Goal: Task Accomplishment & Management: Complete application form

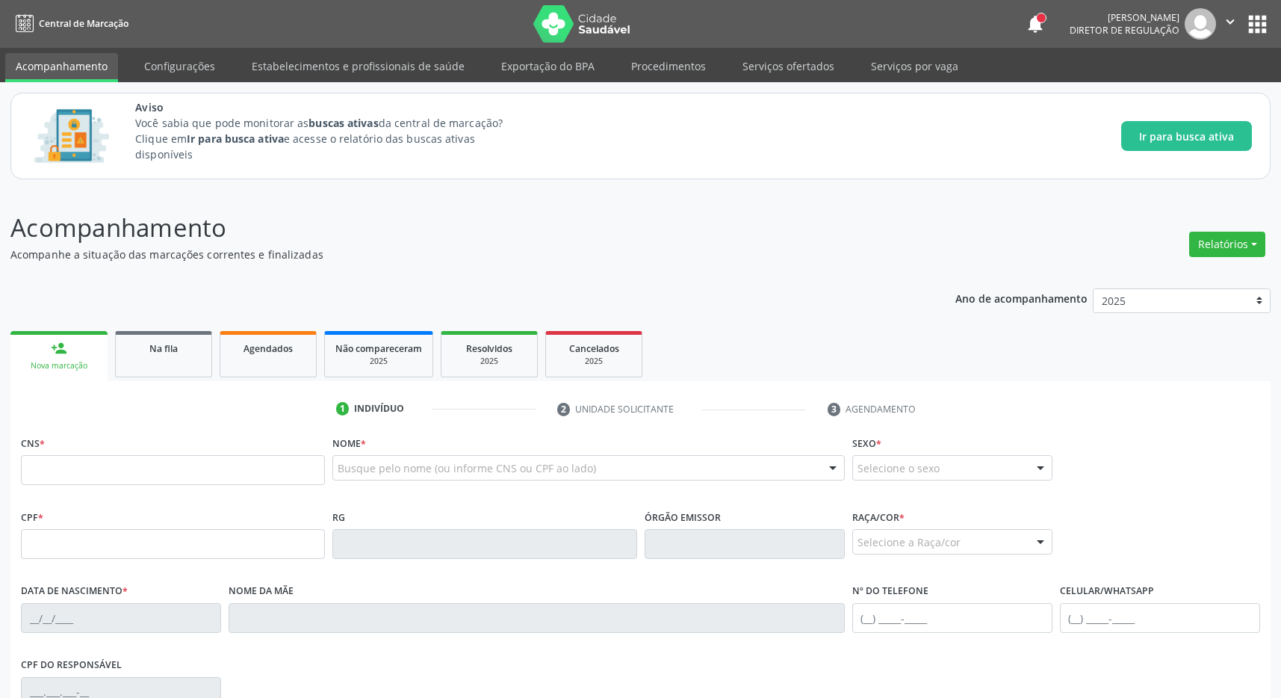
click at [198, 474] on input "text" at bounding box center [173, 470] width 304 height 30
type input "701 0028 8989 4595"
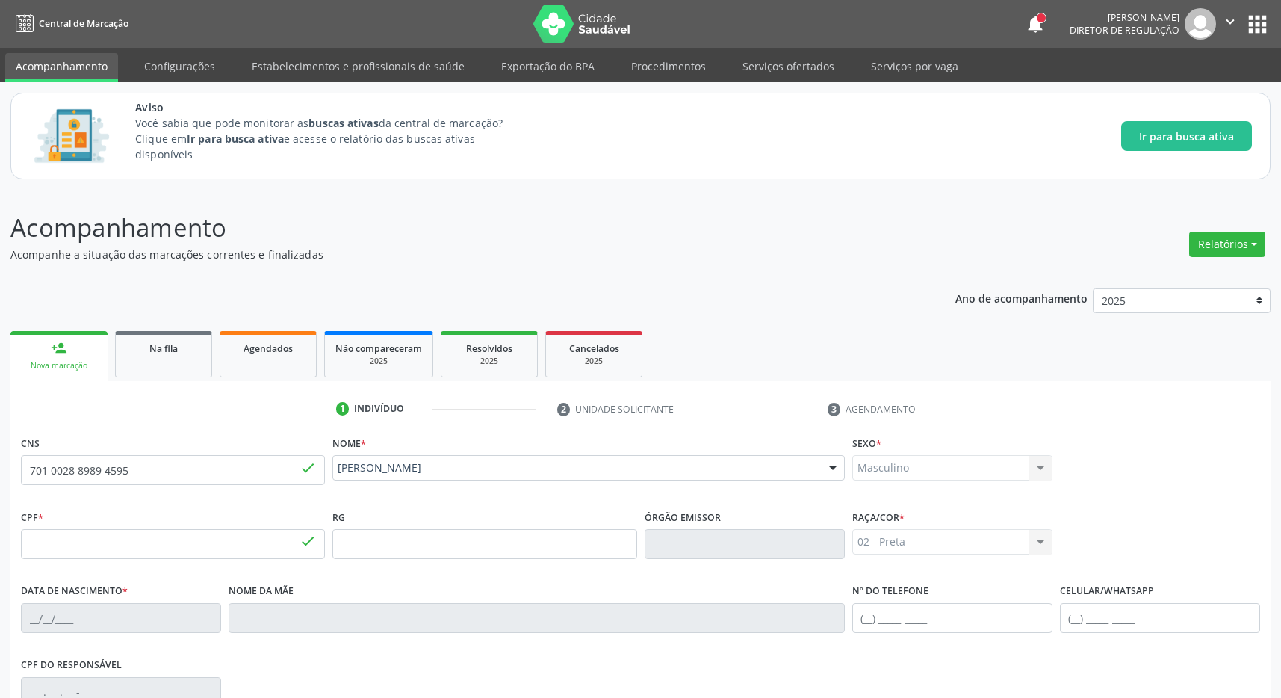
type input "119.183.534-09"
type input "[DATE]"
type input "[PERSON_NAME]"
type input "[PHONE_NUMBER]"
type input "117.906.214-02"
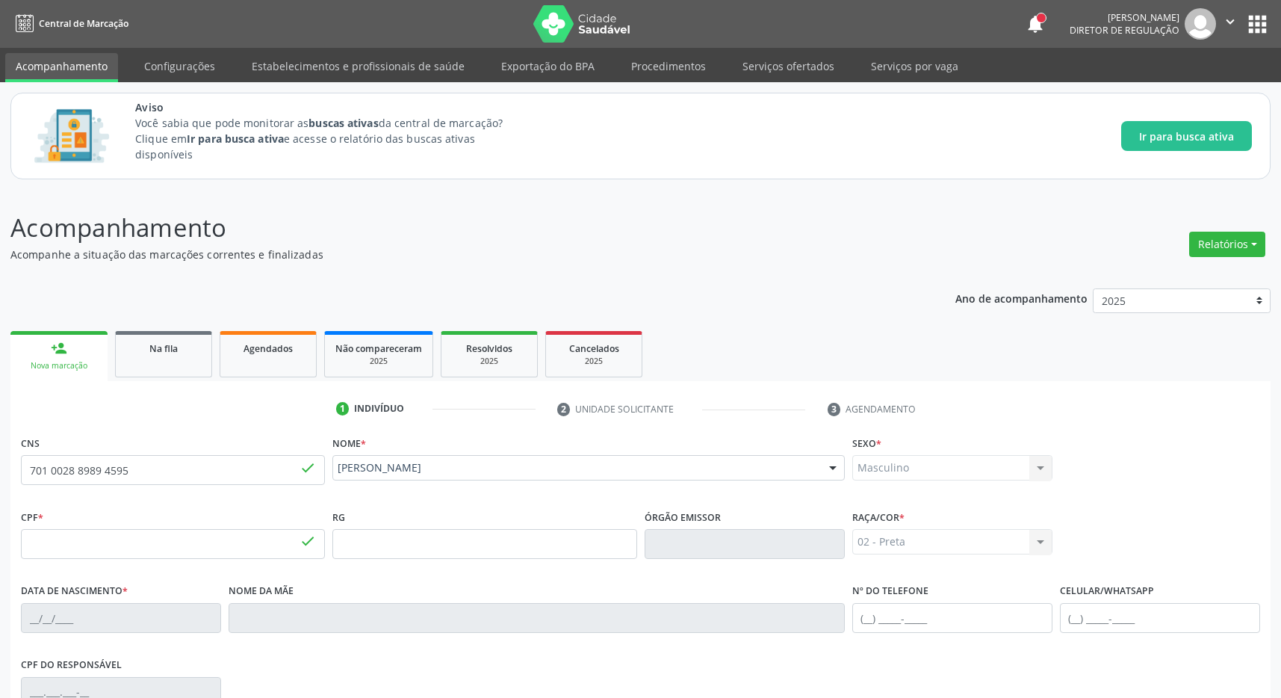
type input "S/N"
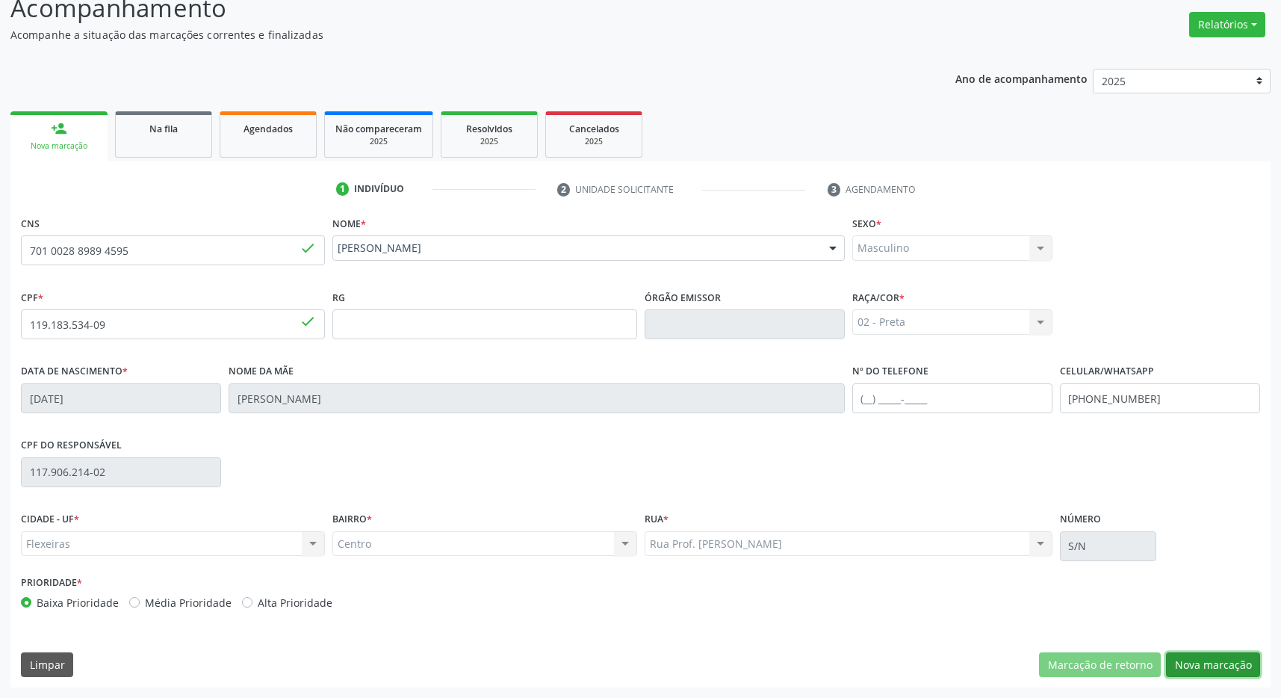
click at [1233, 666] on button "Nova marcação" at bounding box center [1213, 664] width 94 height 25
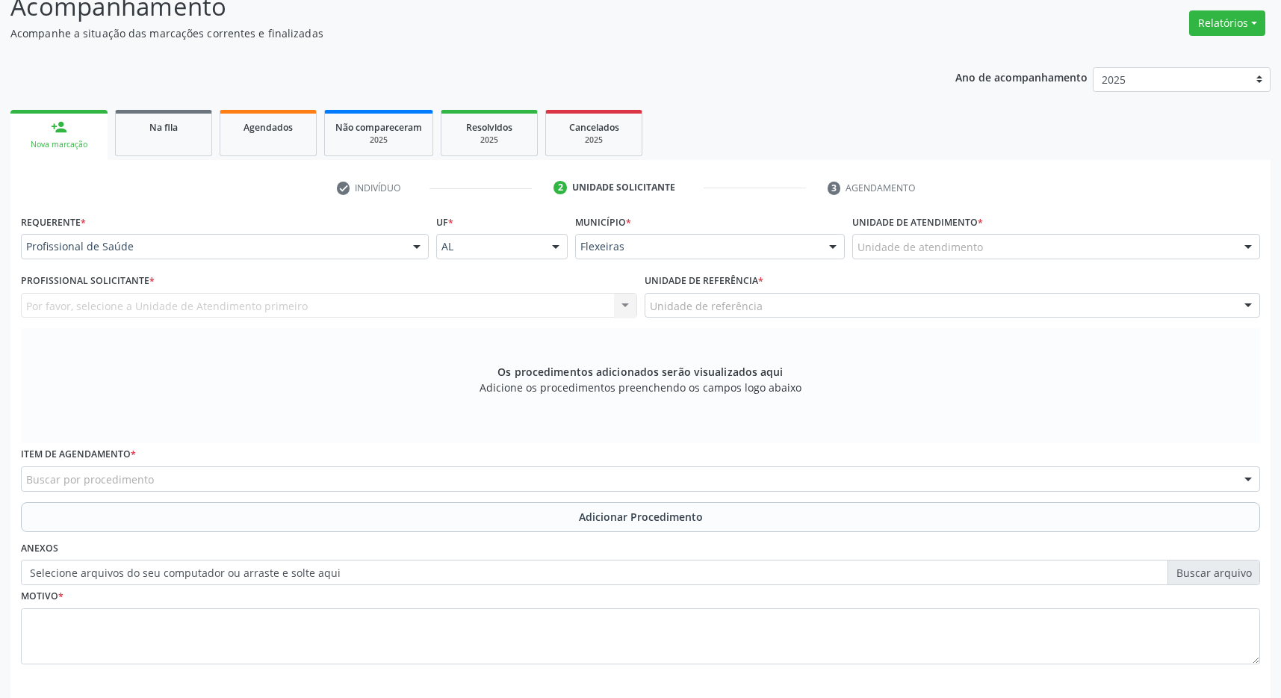
scroll to position [288, 0]
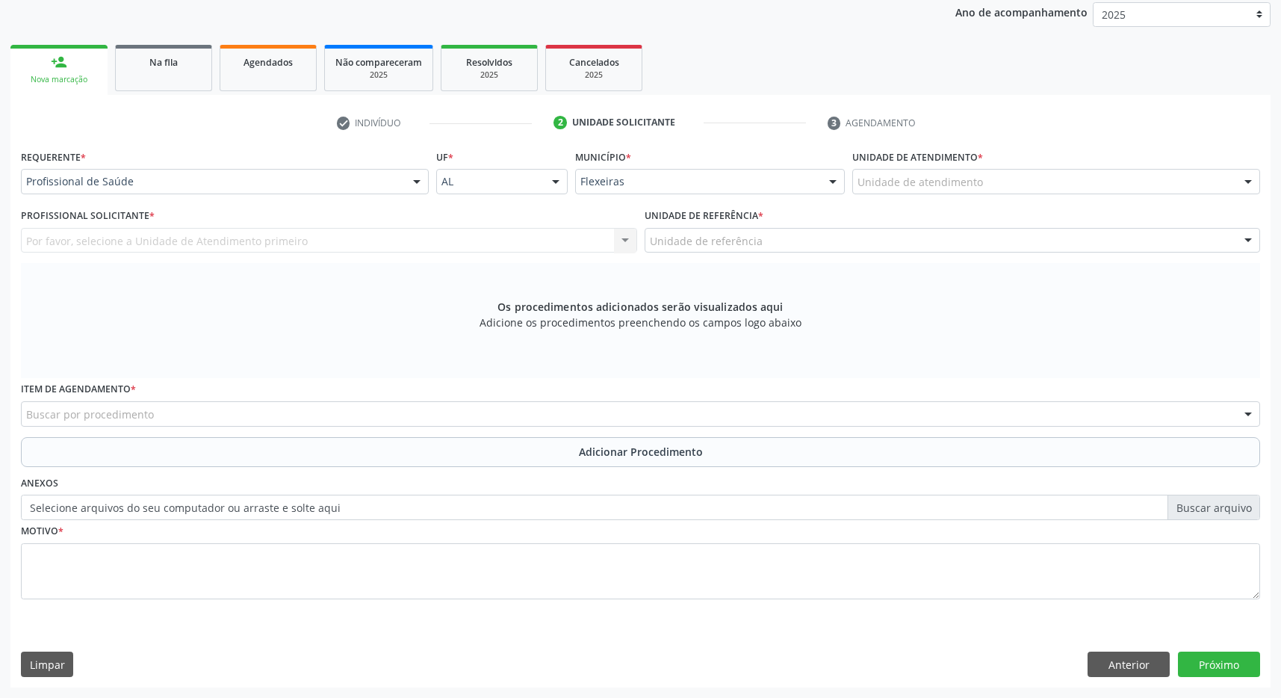
click at [976, 171] on div "Unidade de atendimento" at bounding box center [1057, 181] width 408 height 25
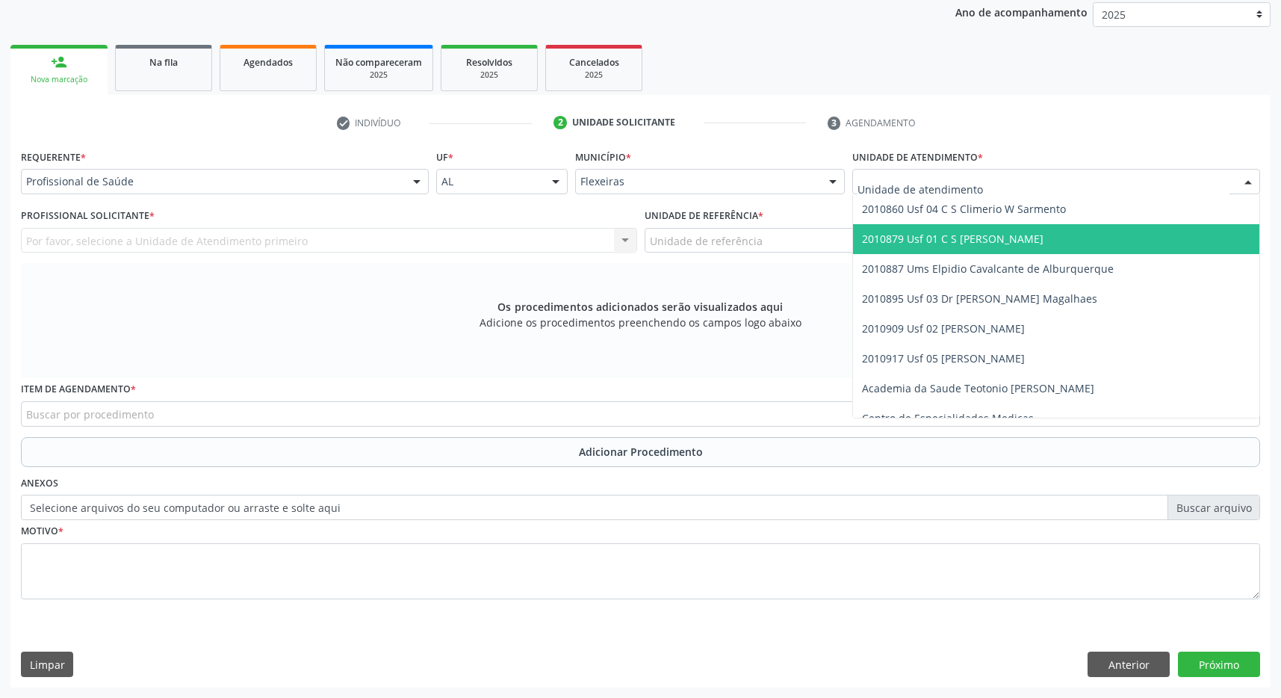
click at [1006, 215] on span "2010860 Usf 04 C S Climerio W Sarmento" at bounding box center [964, 209] width 204 height 14
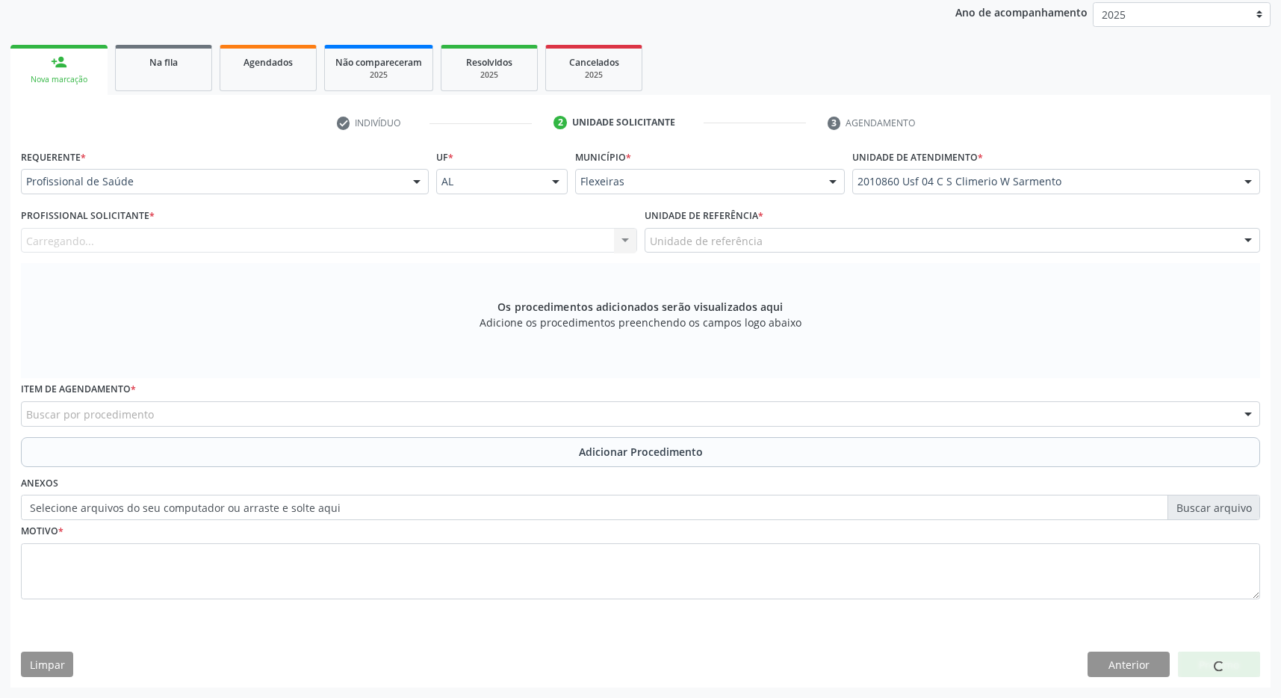
click at [990, 242] on div "Unidade de referência" at bounding box center [953, 240] width 616 height 25
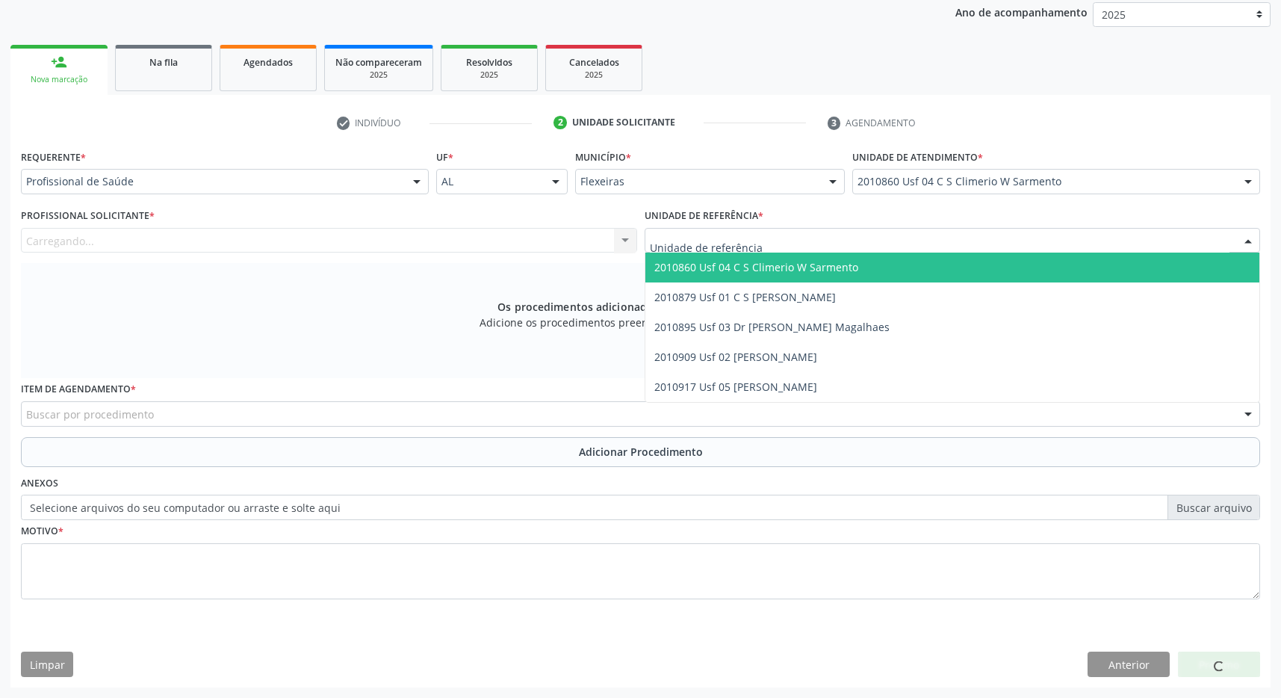
click at [975, 273] on span "2010860 Usf 04 C S Climerio W Sarmento" at bounding box center [953, 268] width 615 height 30
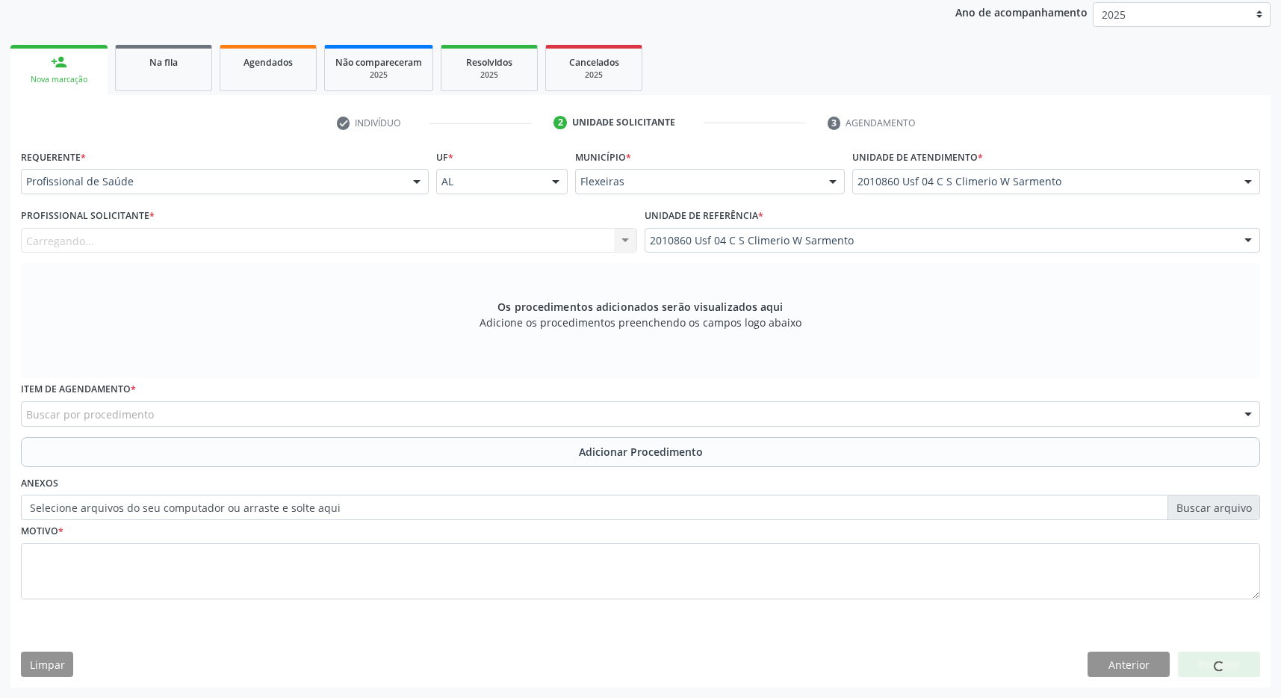
click at [560, 254] on div "Profissional Solicitante * [GEOGRAPHIC_DATA]... Nenhum resultado encontrado par…" at bounding box center [329, 234] width 624 height 58
click at [569, 239] on div "Profissional solicitante" at bounding box center [329, 240] width 616 height 25
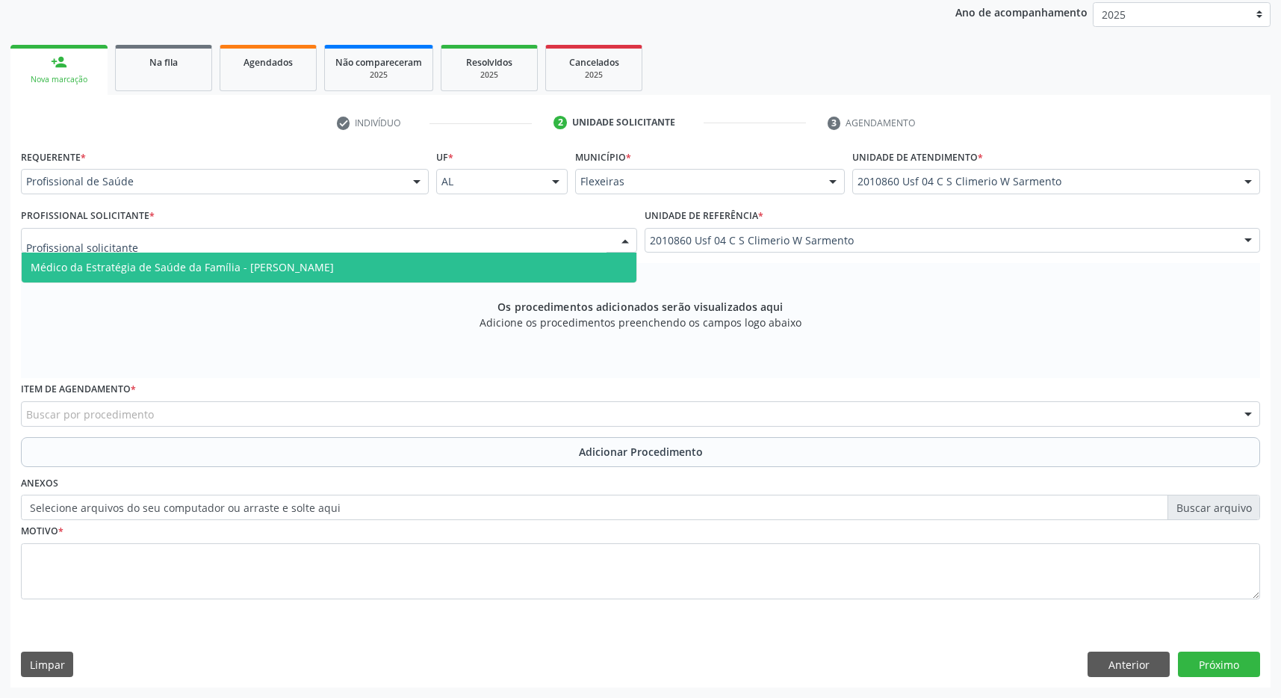
click at [467, 268] on span "Médico da Estratégia de Saúde da Família - [PERSON_NAME]" at bounding box center [329, 268] width 615 height 30
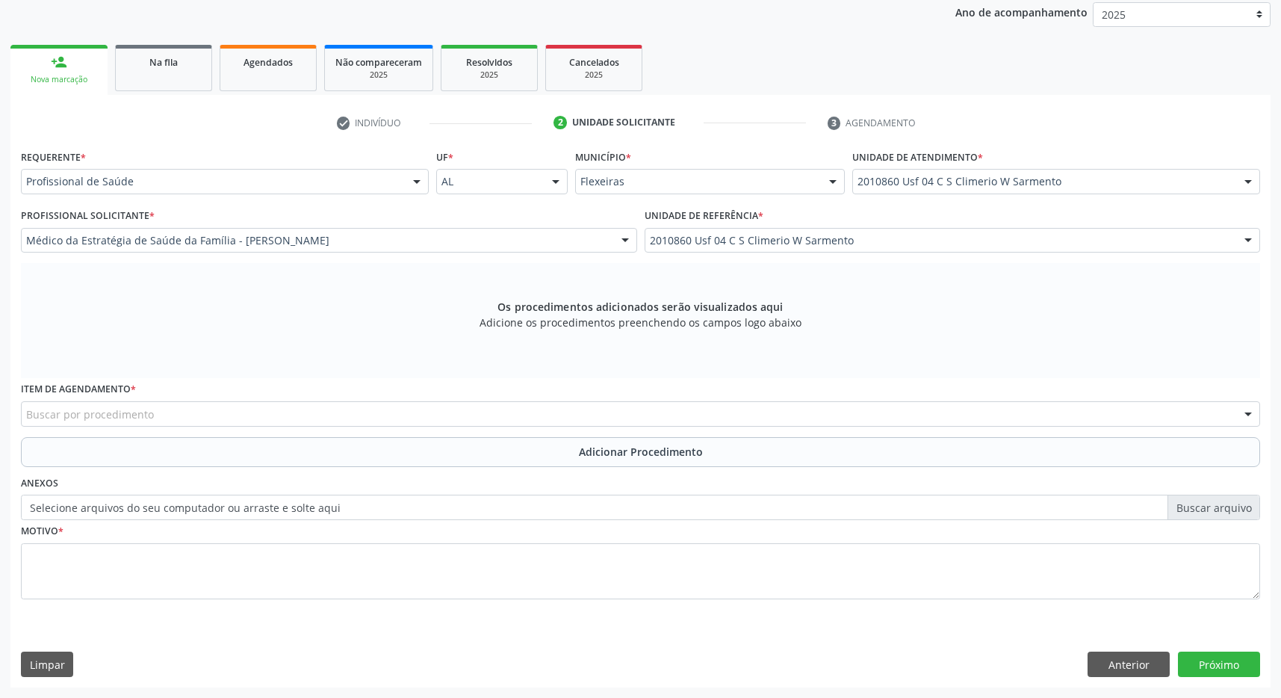
click at [235, 418] on div "Buscar por procedimento" at bounding box center [641, 413] width 1240 height 25
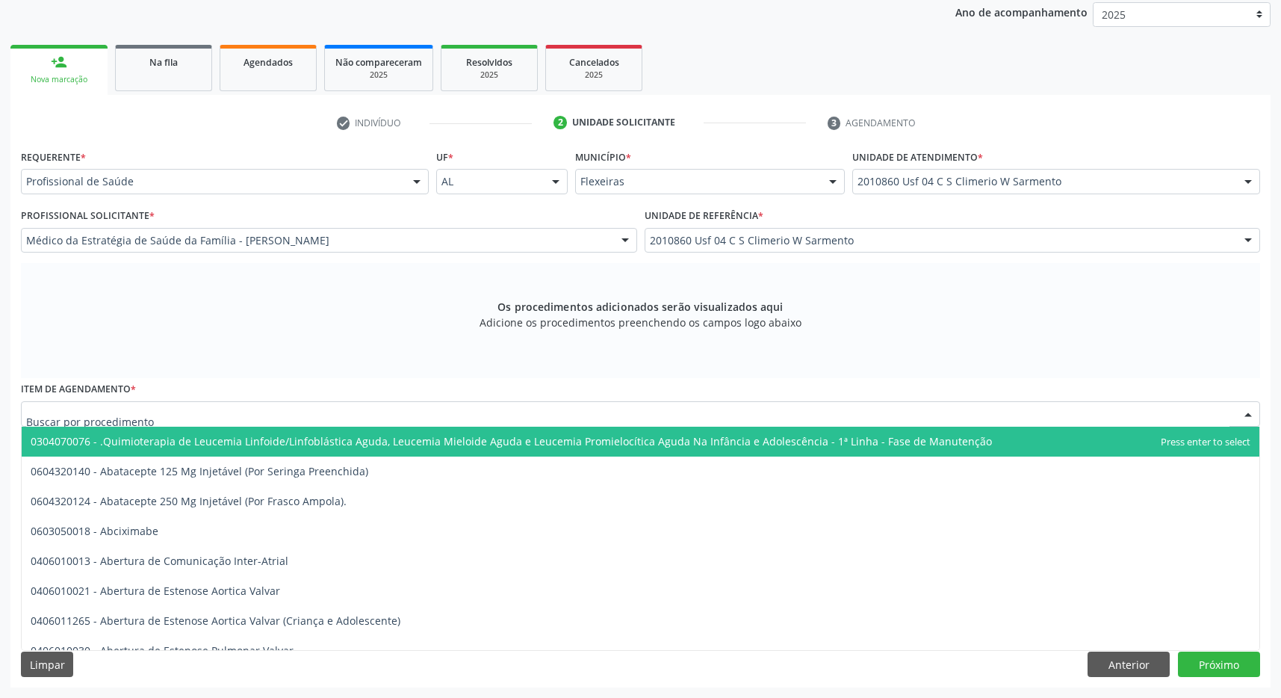
type input "e"
click at [238, 417] on input "text" at bounding box center [628, 421] width 1204 height 30
click at [75, 412] on input "text" at bounding box center [628, 421] width 1204 height 30
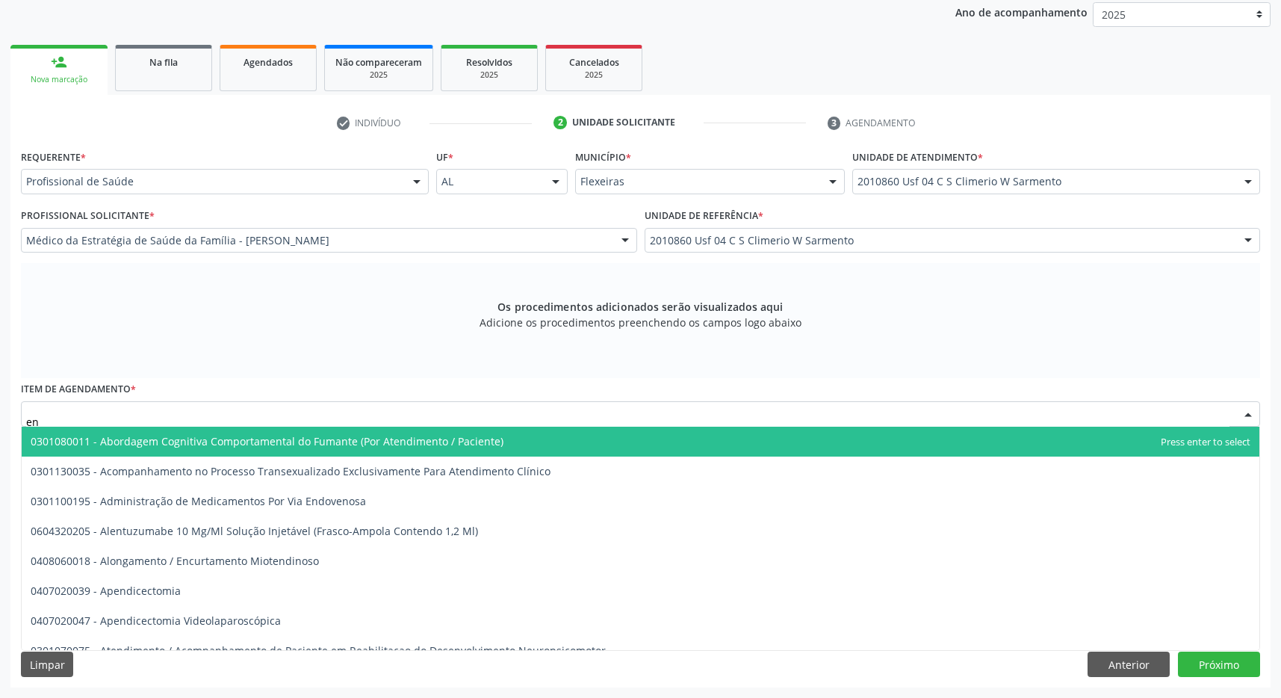
type input "e"
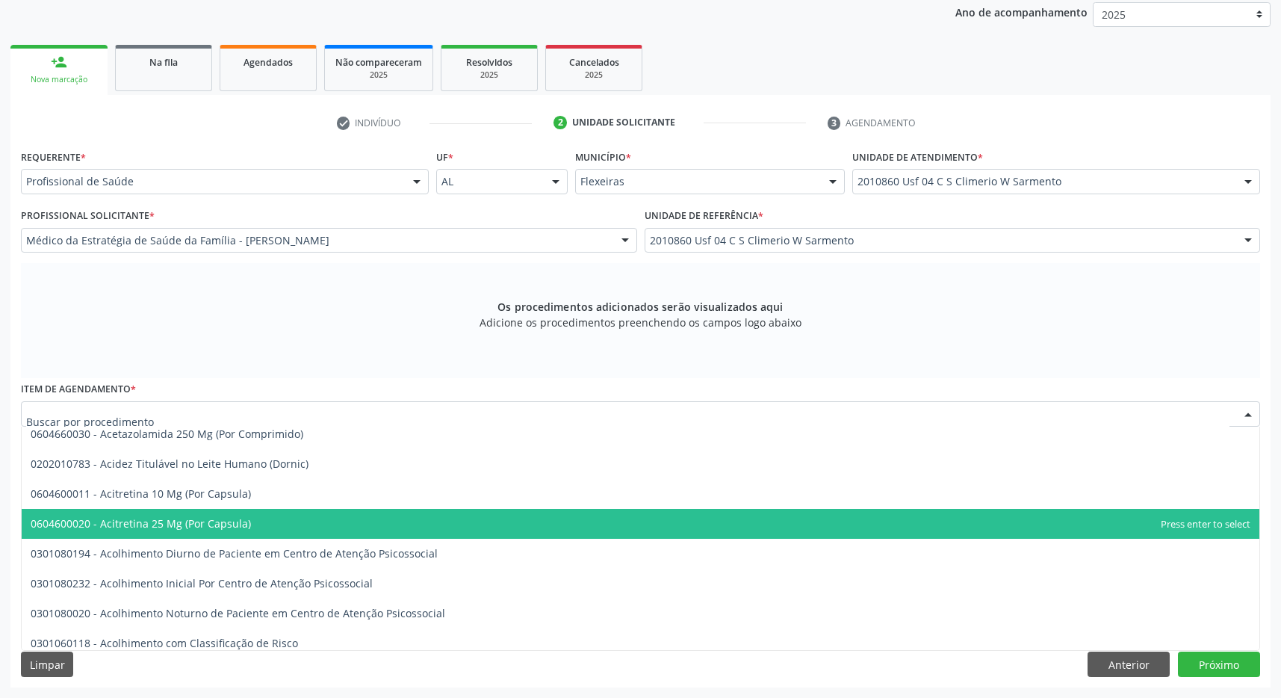
scroll to position [84, 0]
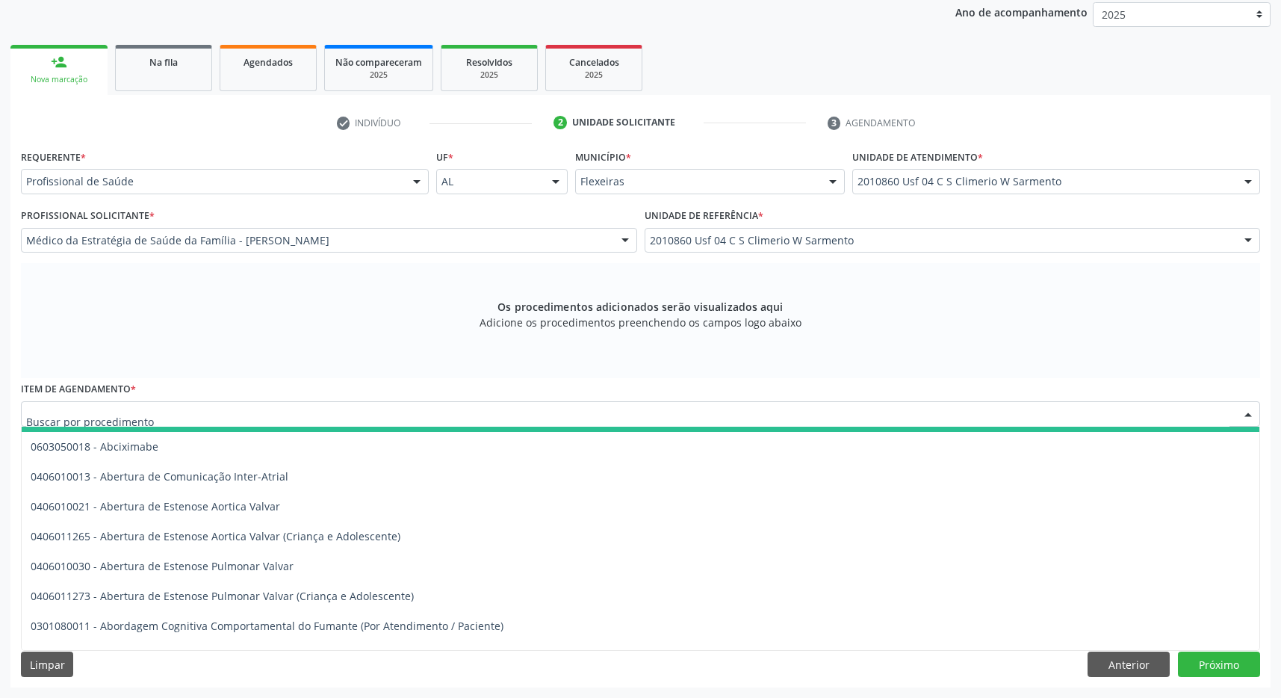
click at [160, 415] on input "text" at bounding box center [628, 421] width 1204 height 30
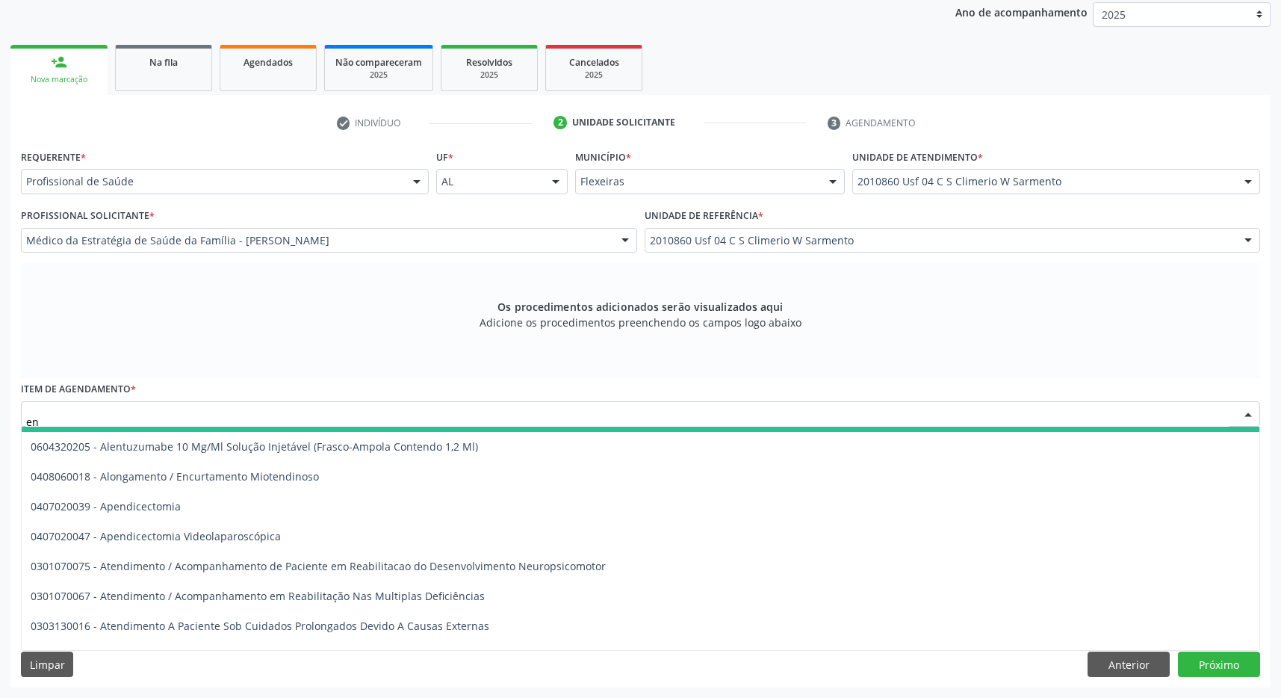
type input "e"
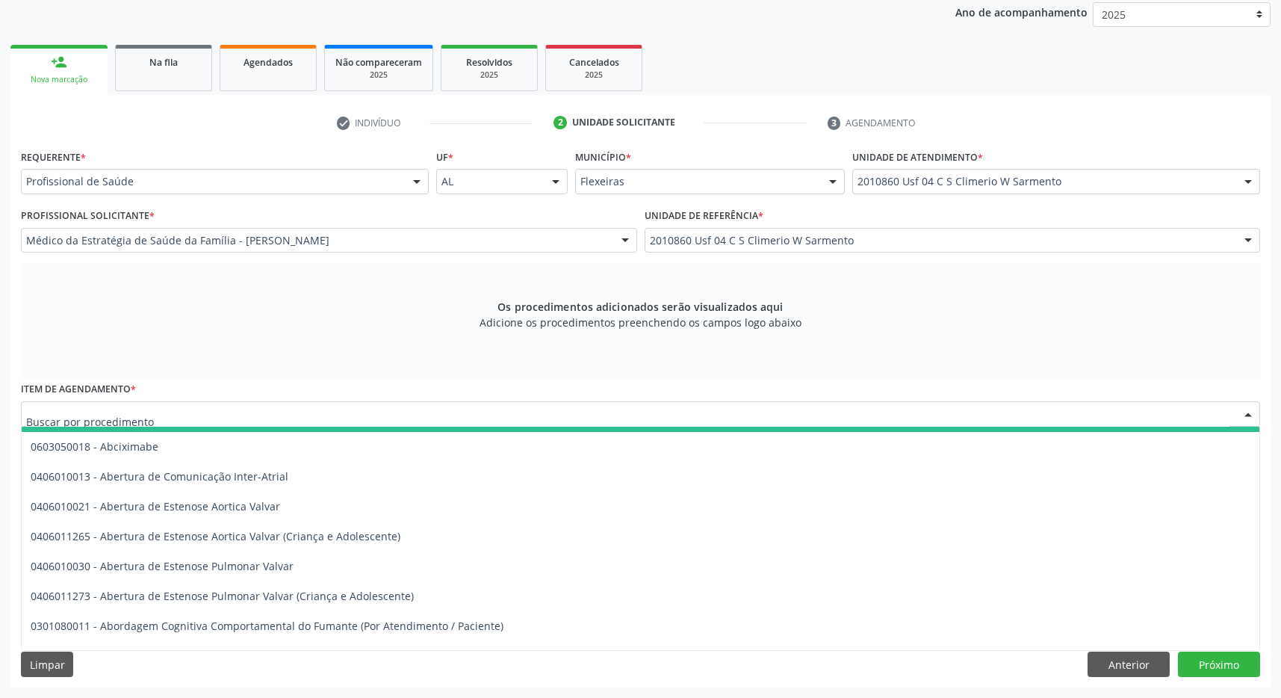
click at [90, 414] on input "text" at bounding box center [628, 421] width 1204 height 30
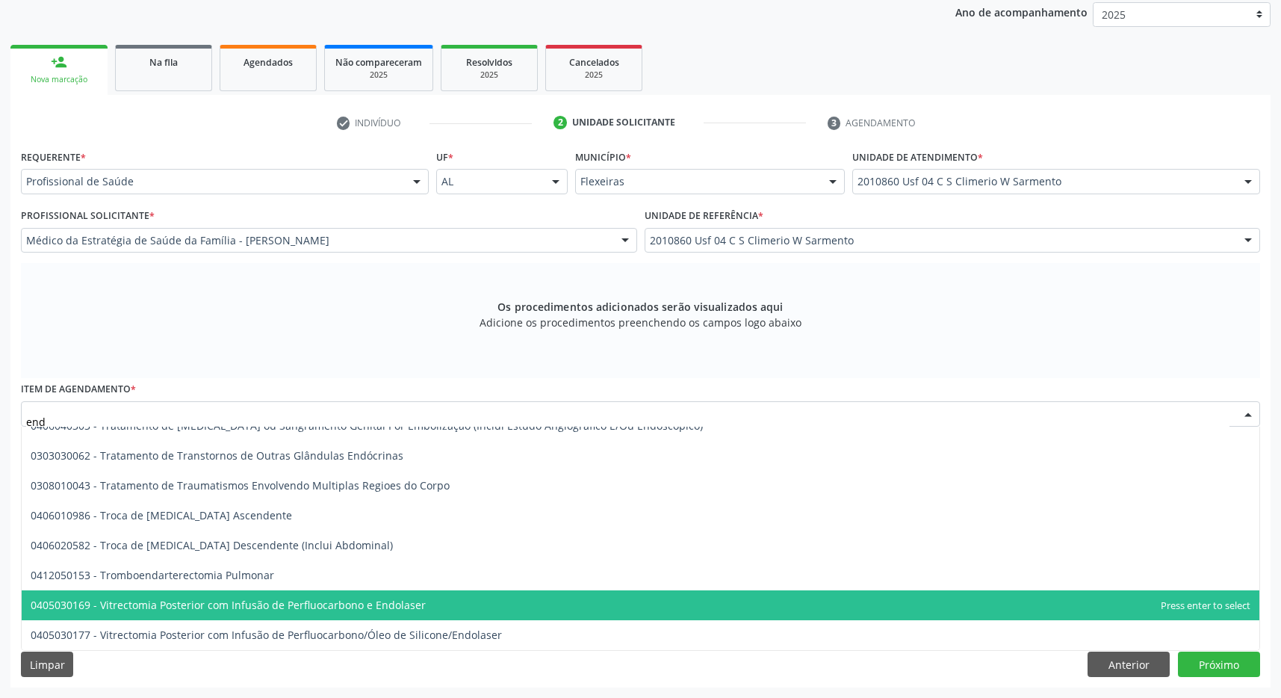
scroll to position [5537, 0]
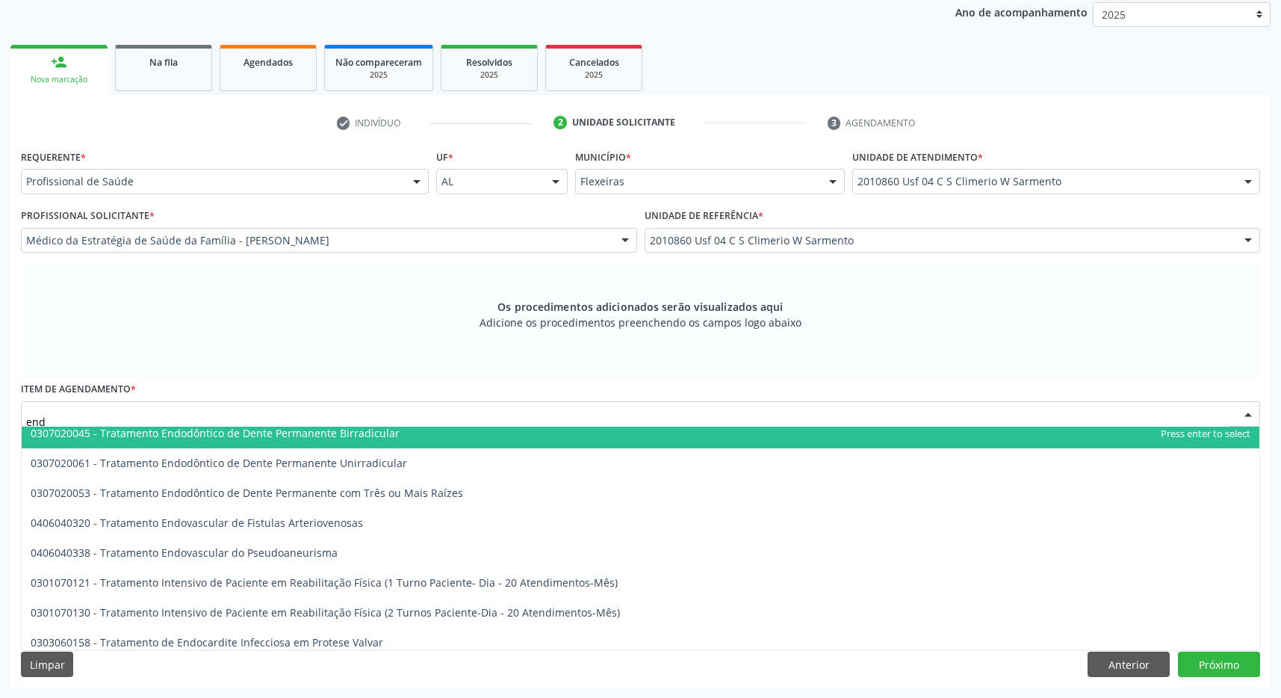
click at [98, 418] on input "end" at bounding box center [628, 421] width 1204 height 30
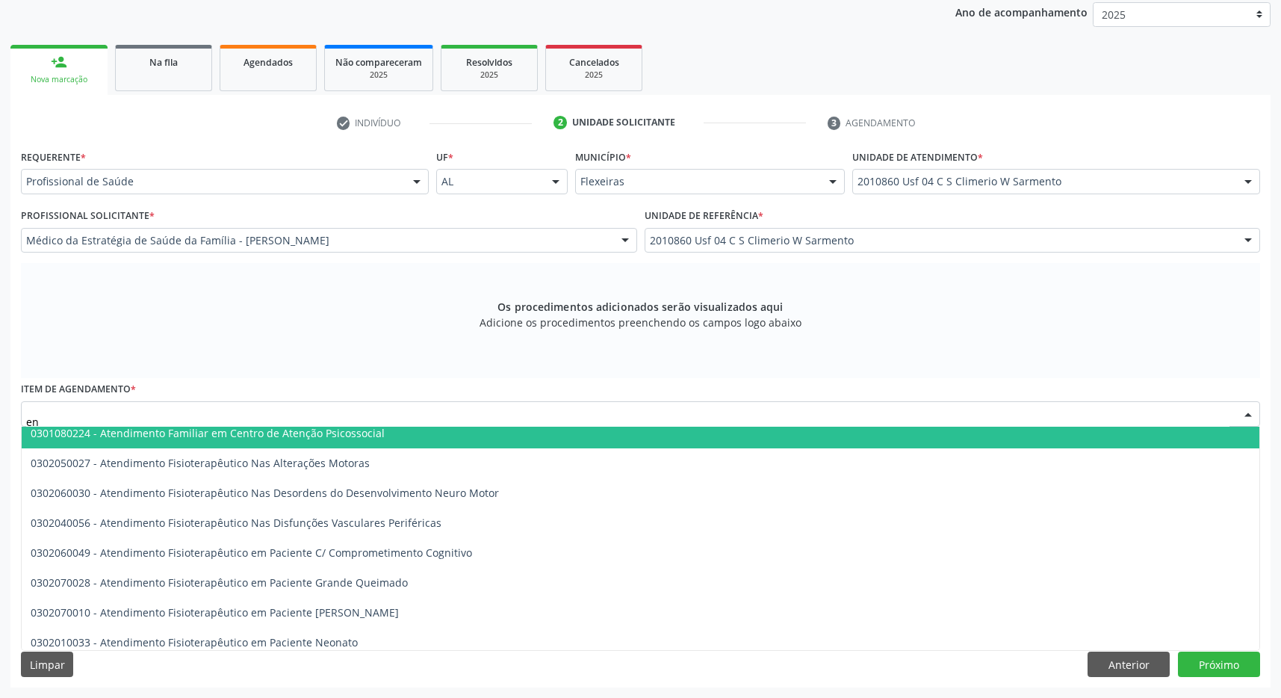
type input "e"
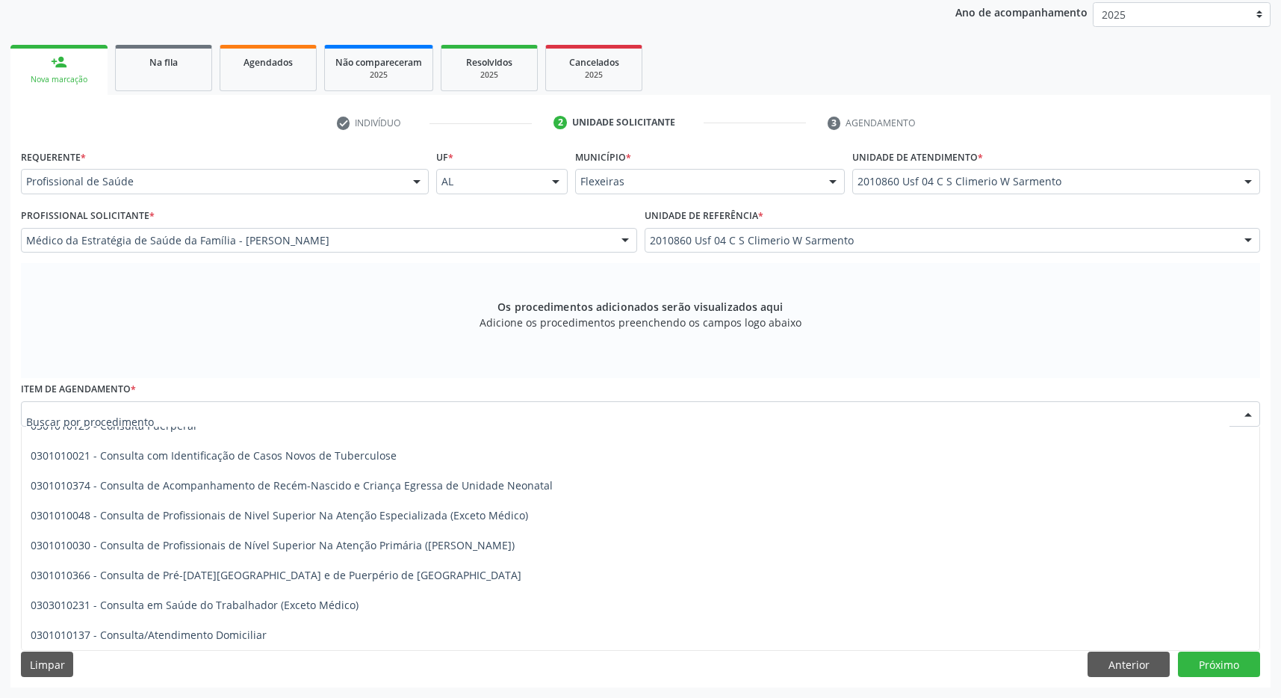
scroll to position [29412, 0]
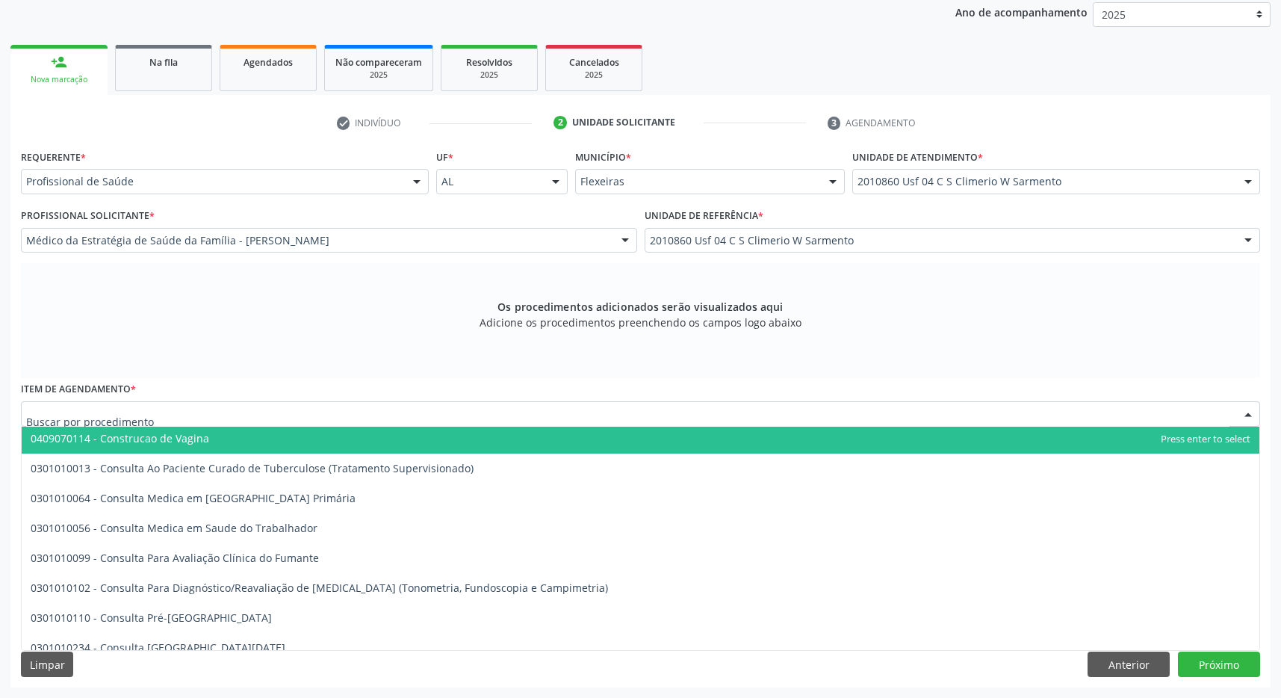
click at [101, 414] on input "text" at bounding box center [628, 421] width 1204 height 30
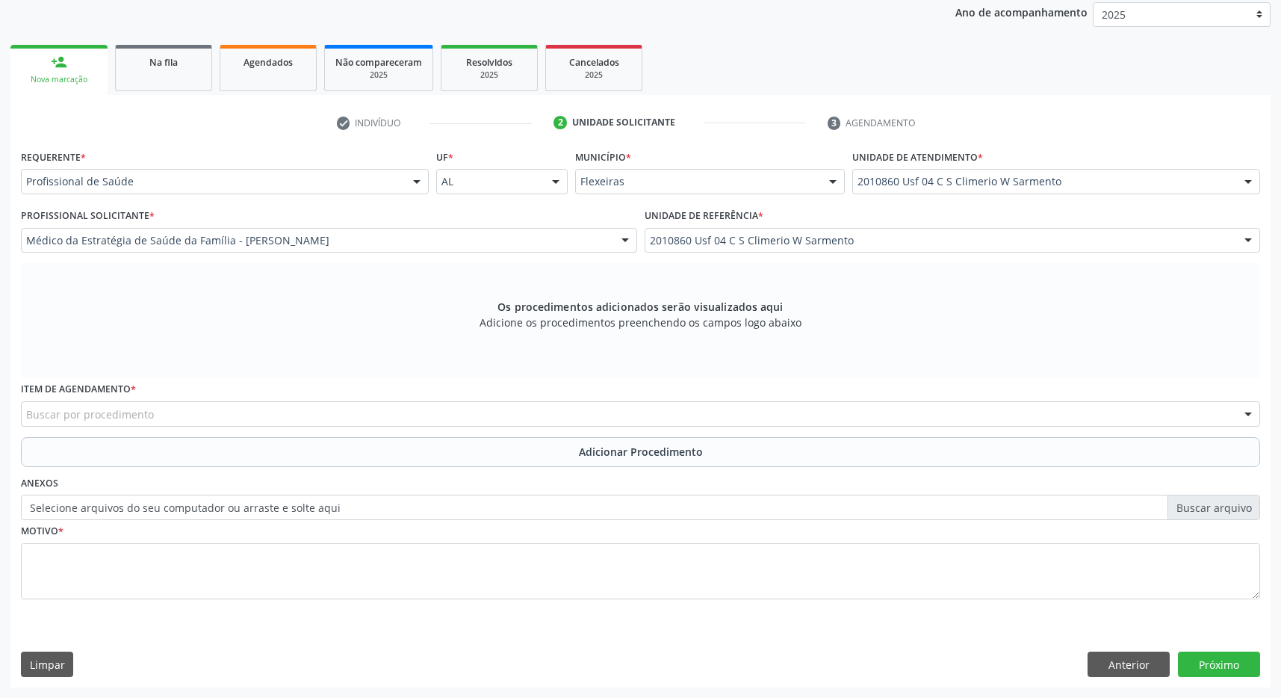
click at [291, 414] on div "Buscar por procedimento" at bounding box center [641, 413] width 1240 height 25
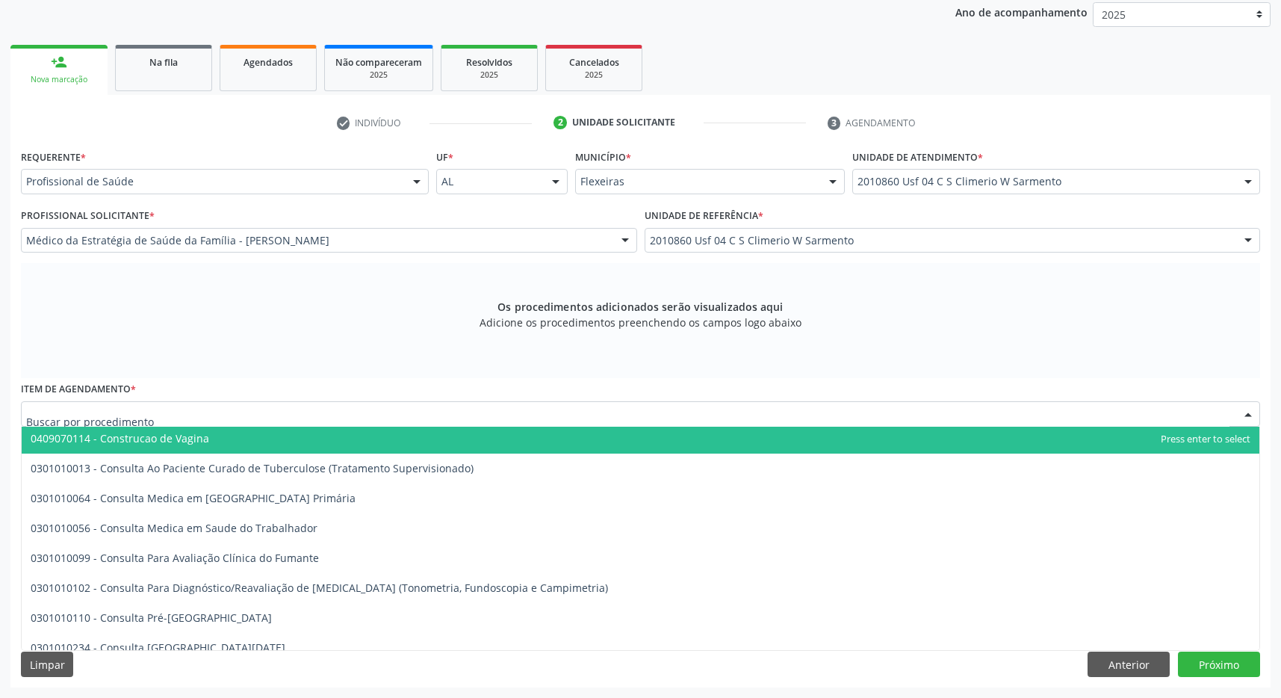
click at [205, 414] on input "text" at bounding box center [628, 421] width 1204 height 30
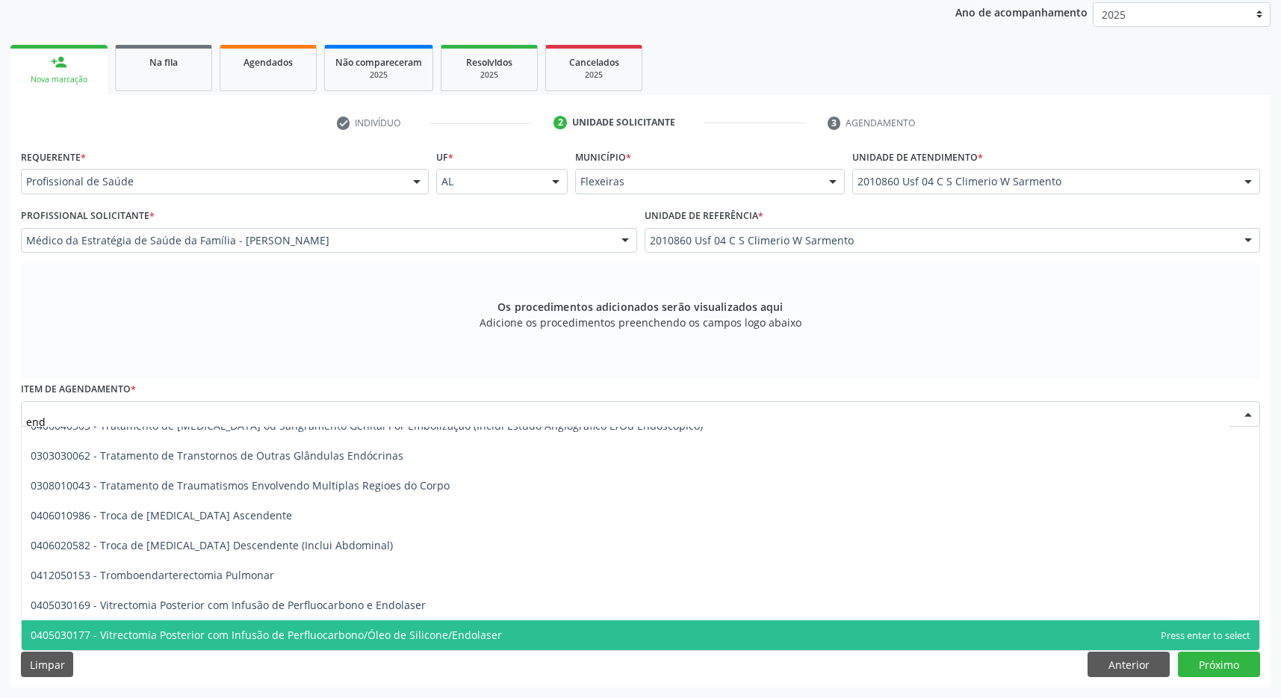
scroll to position [5874, 0]
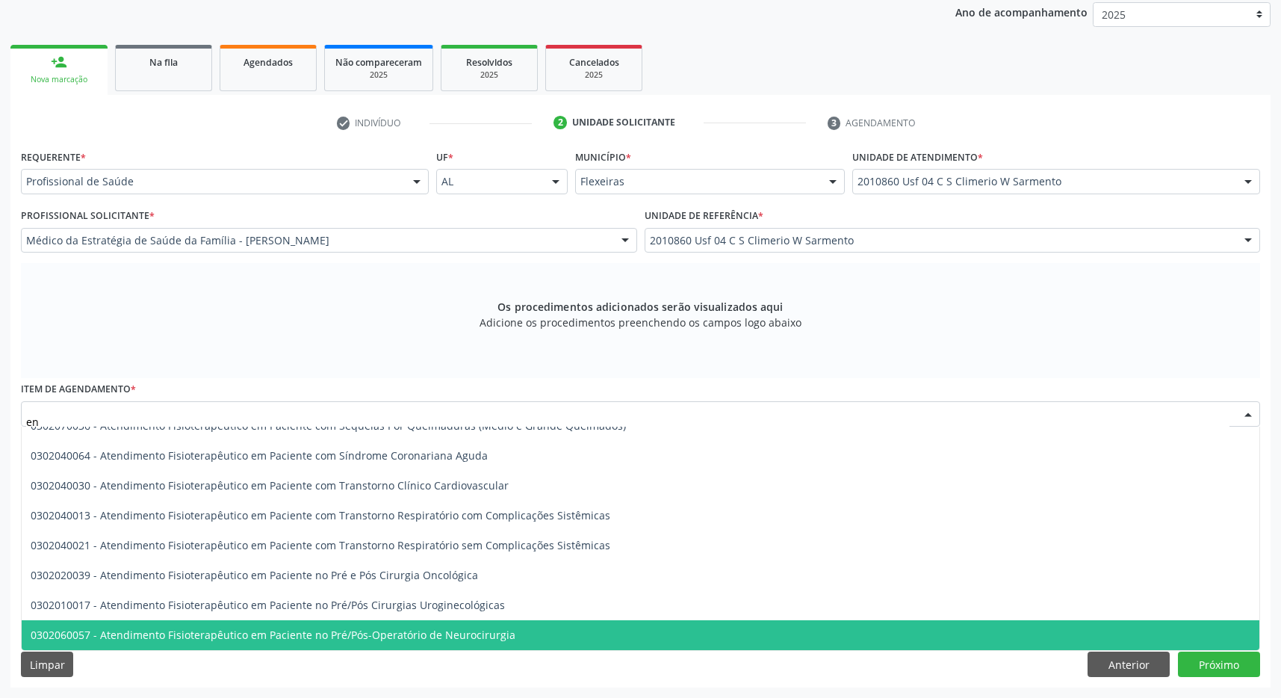
type input "e"
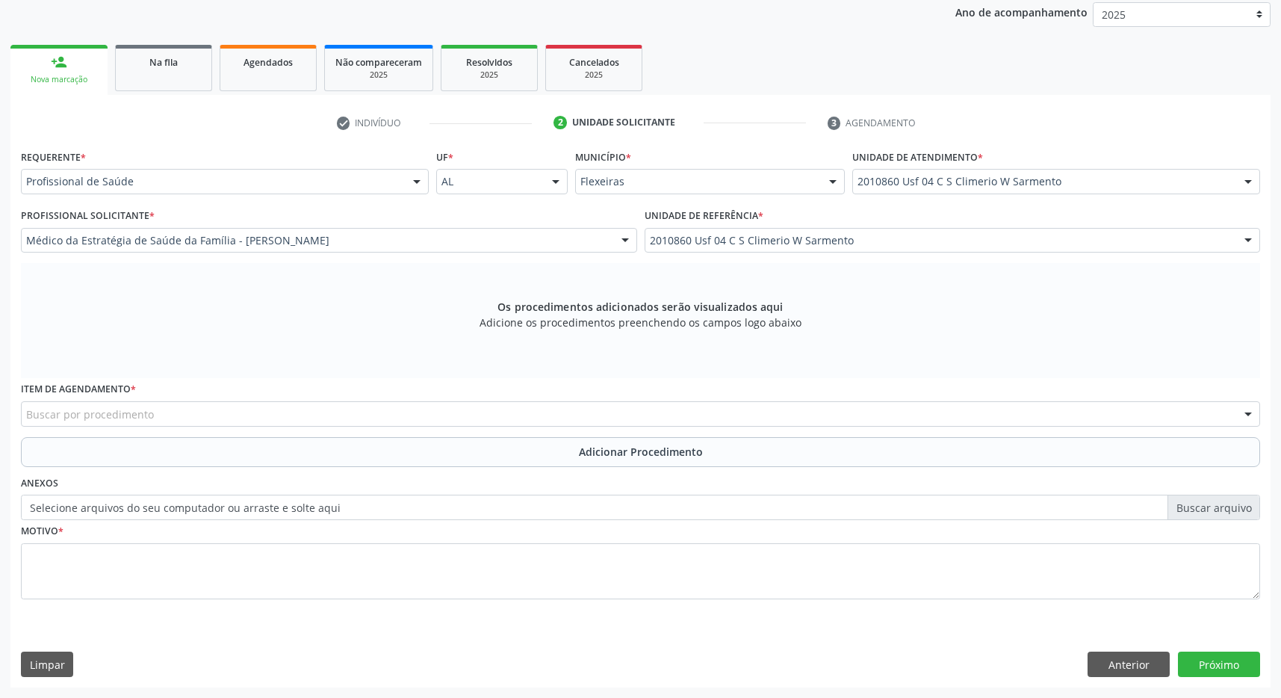
click at [153, 429] on div "Item de agendamento * Buscar por procedimento 0304070076 - .Quimioterapia de Le…" at bounding box center [640, 407] width 1247 height 58
click at [159, 415] on div "Buscar por procedimento" at bounding box center [641, 413] width 1240 height 25
click at [380, 409] on div "Buscar por procedimento" at bounding box center [641, 413] width 1240 height 25
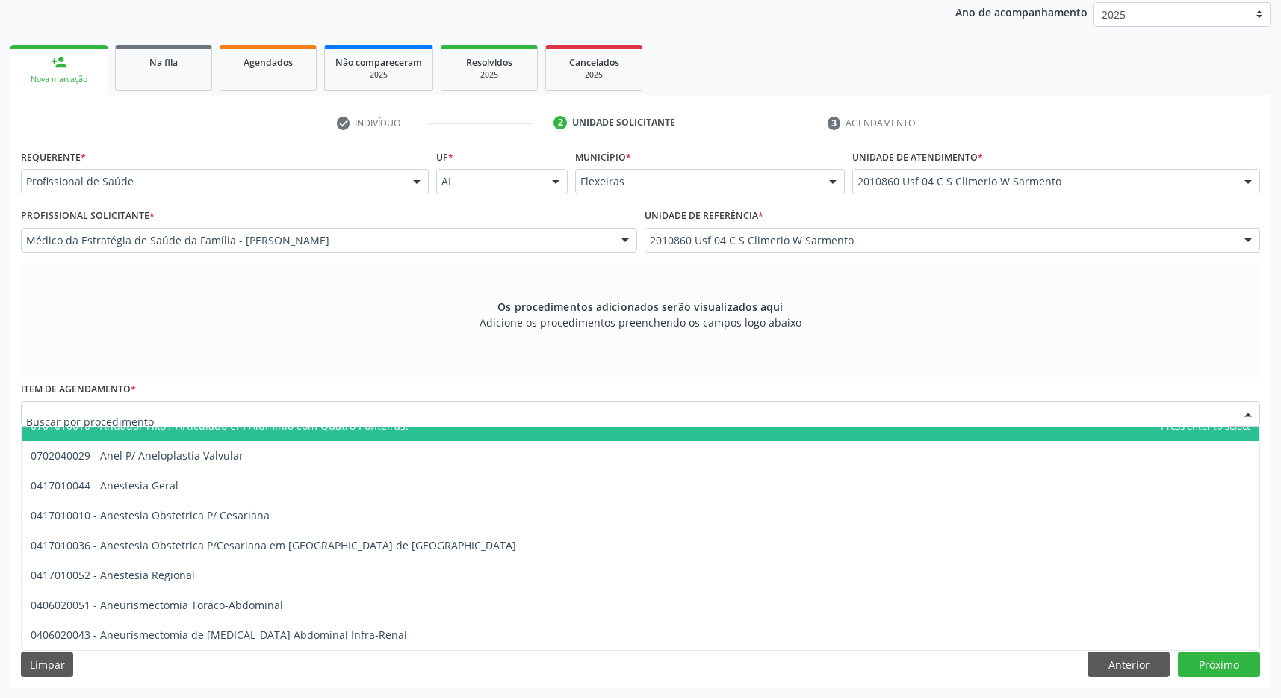
click at [417, 406] on div at bounding box center [641, 413] width 1240 height 25
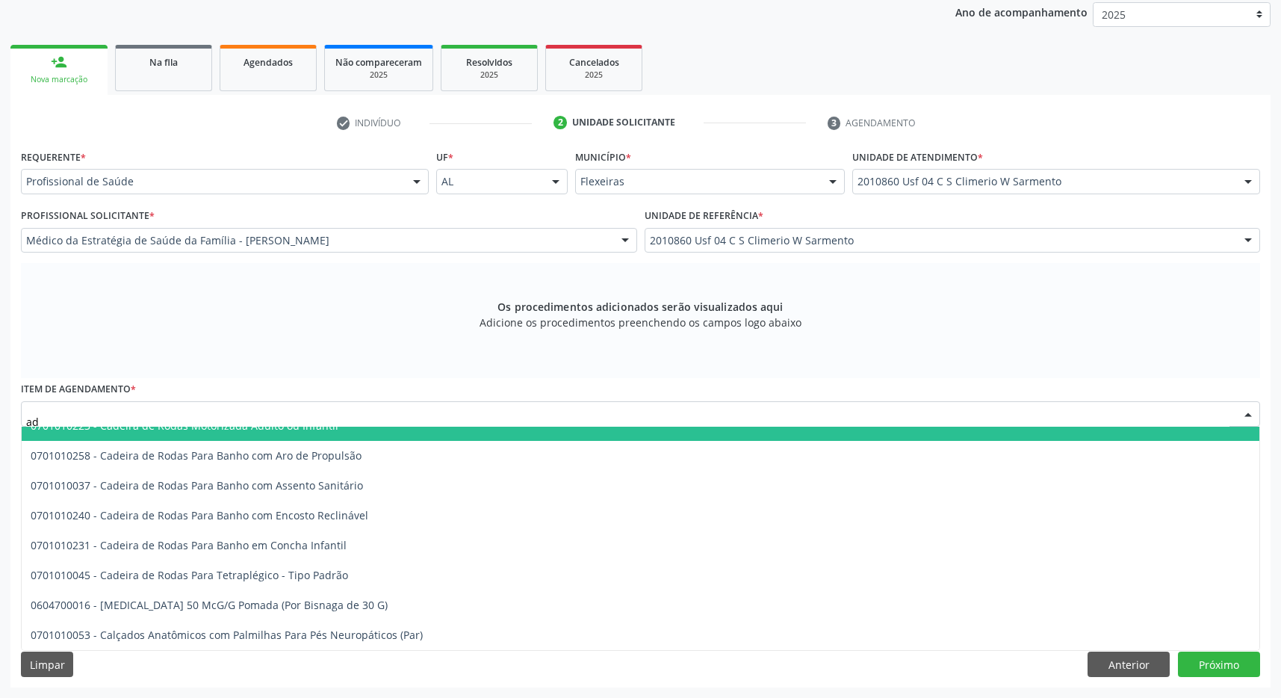
type input "a"
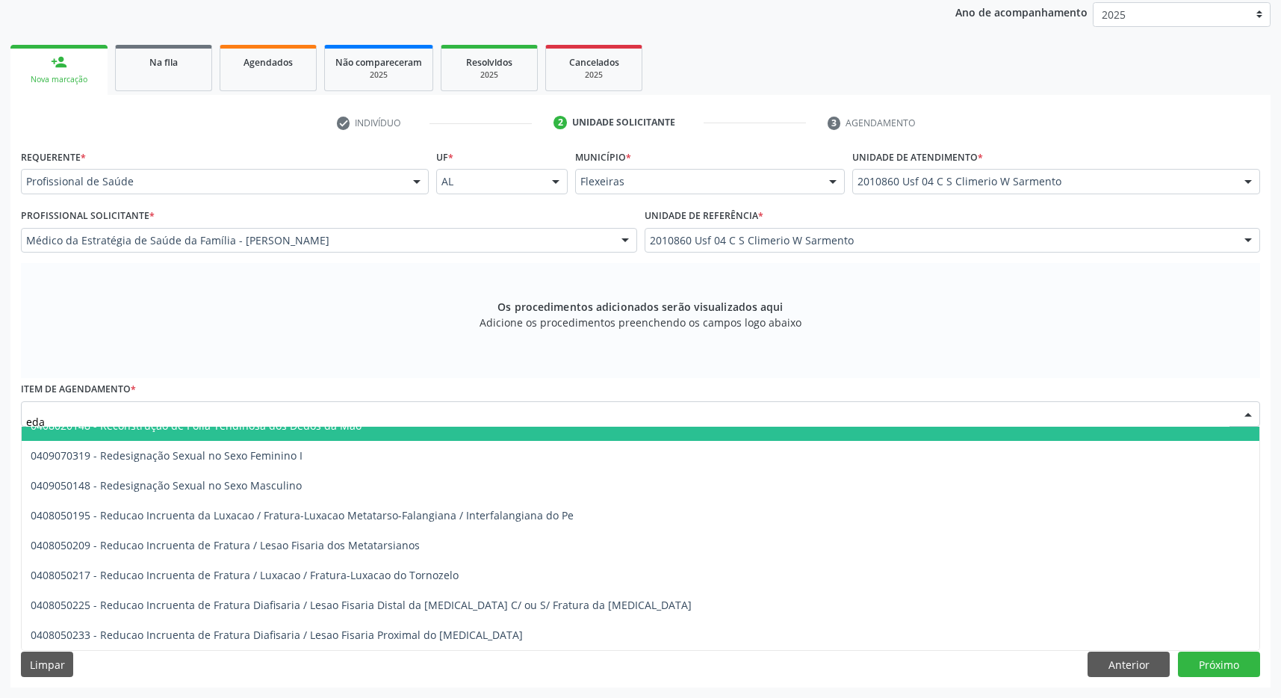
scroll to position [0, 0]
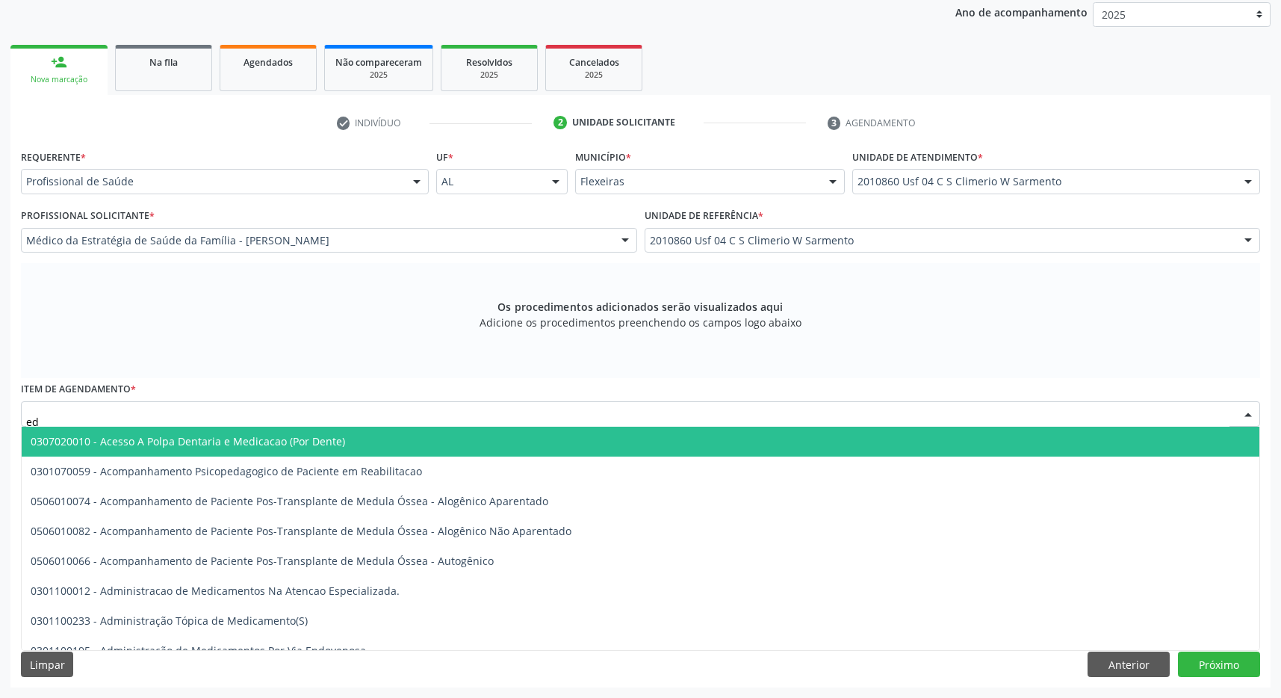
type input "e"
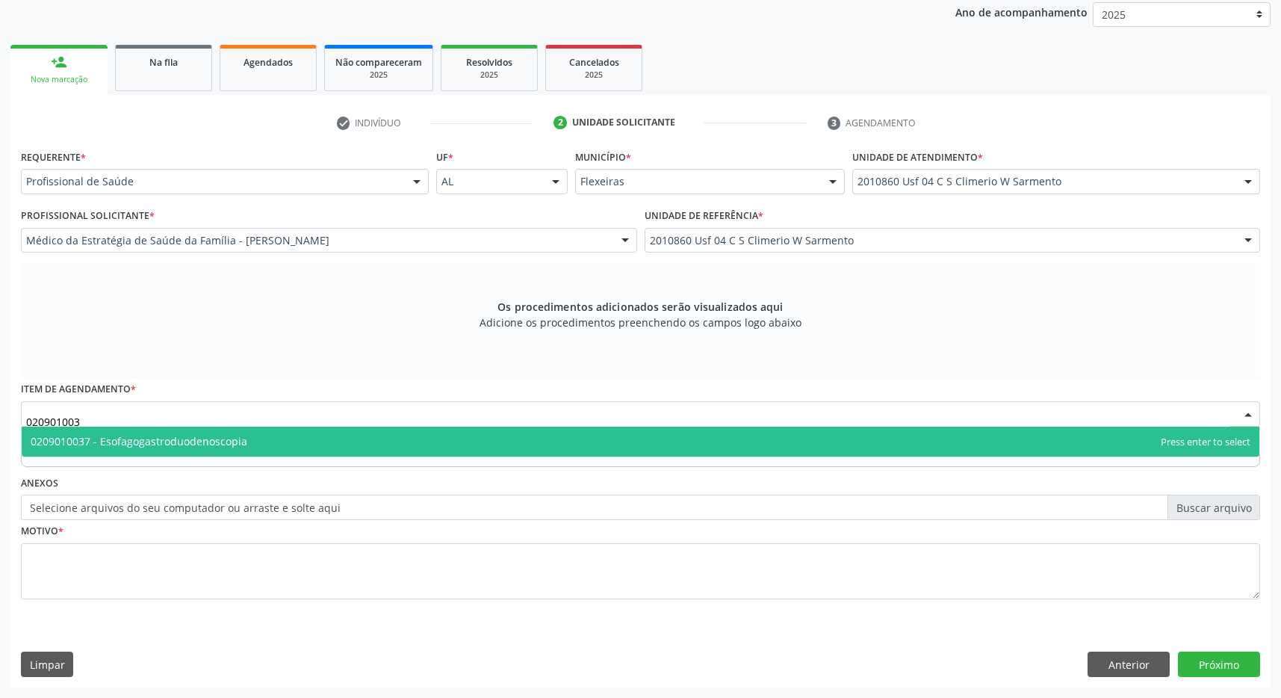
type input "0209010037"
click at [523, 444] on span "0209010037 - Esofagogastroduodenoscopia" at bounding box center [641, 442] width 1238 height 30
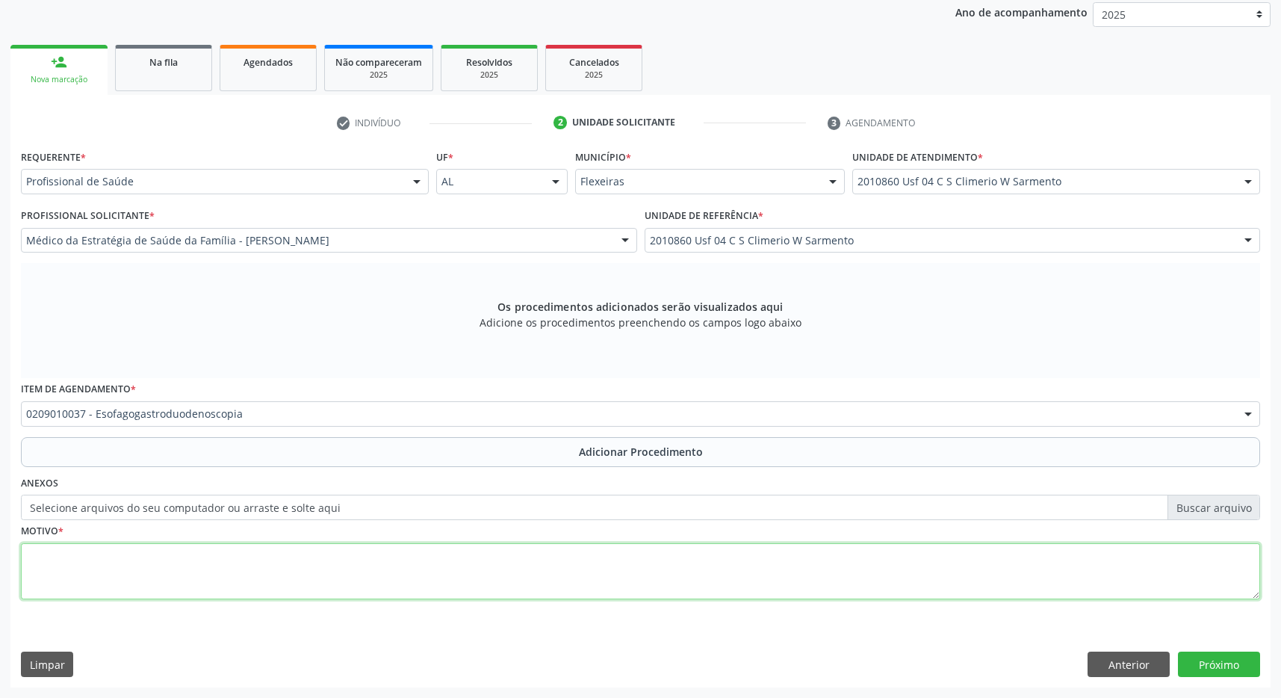
click at [528, 579] on textarea at bounding box center [641, 571] width 1240 height 57
type textarea "c"
click at [322, 578] on textarea at bounding box center [641, 571] width 1240 height 57
click at [335, 557] on textarea "gastiste cronica realizar tratamento para H. pylori ed DE CONTOLE" at bounding box center [641, 571] width 1240 height 57
type textarea "gastiste cronica realizar tratamento para H. pylori ed DE CONTROLE"
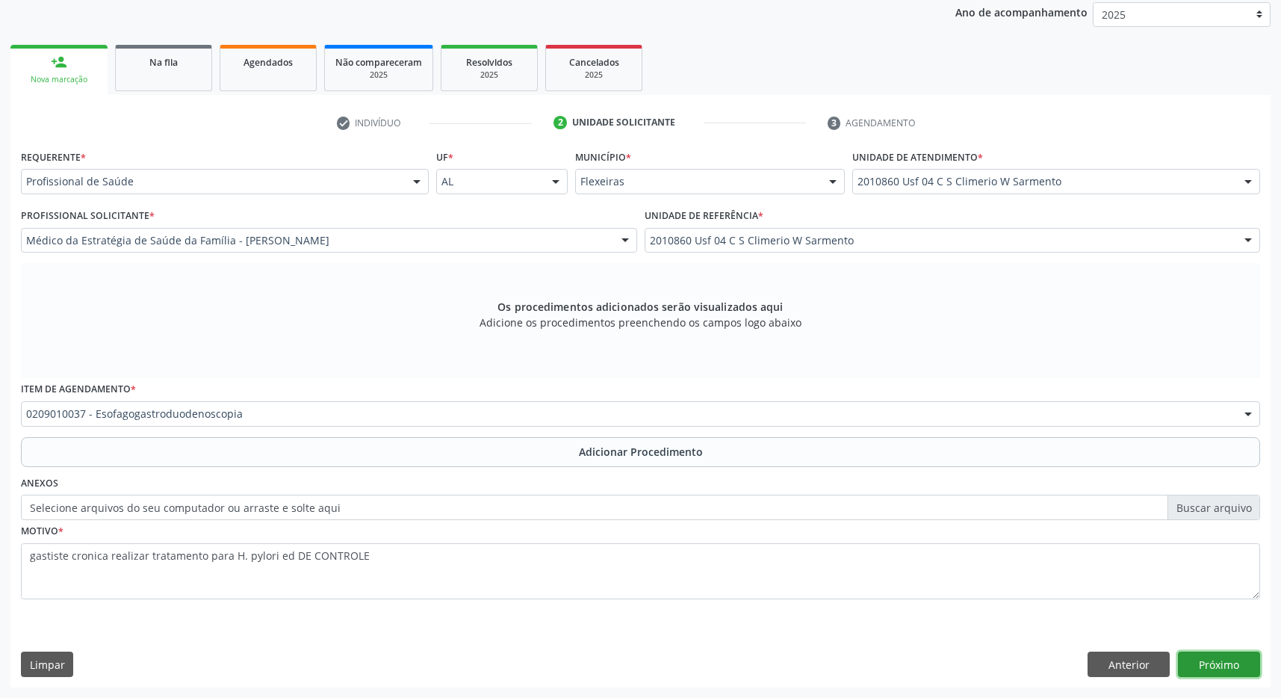
click at [1216, 664] on button "Próximo" at bounding box center [1219, 664] width 82 height 25
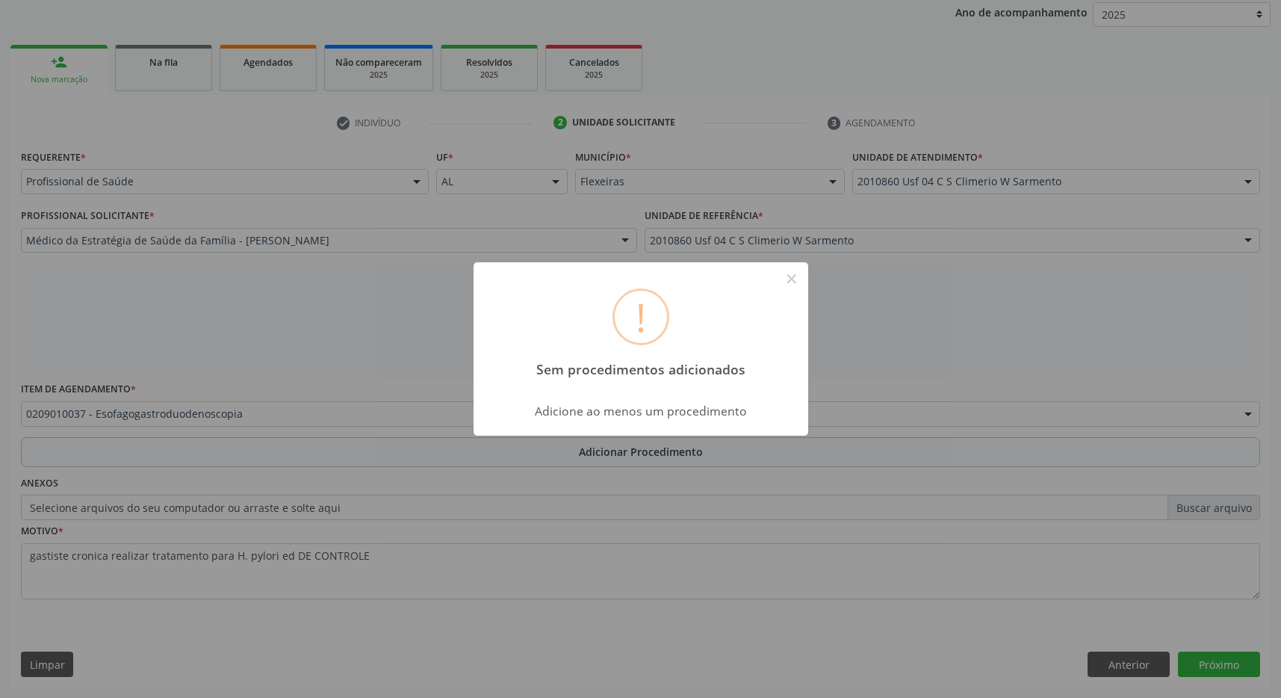
drag, startPoint x: 733, startPoint y: 587, endPoint x: 699, endPoint y: 565, distance: 41.0
click at [734, 589] on div "! Sem procedimentos adicionados × Adicione ao menos um procedimento OK Cancel" at bounding box center [640, 349] width 1281 height 698
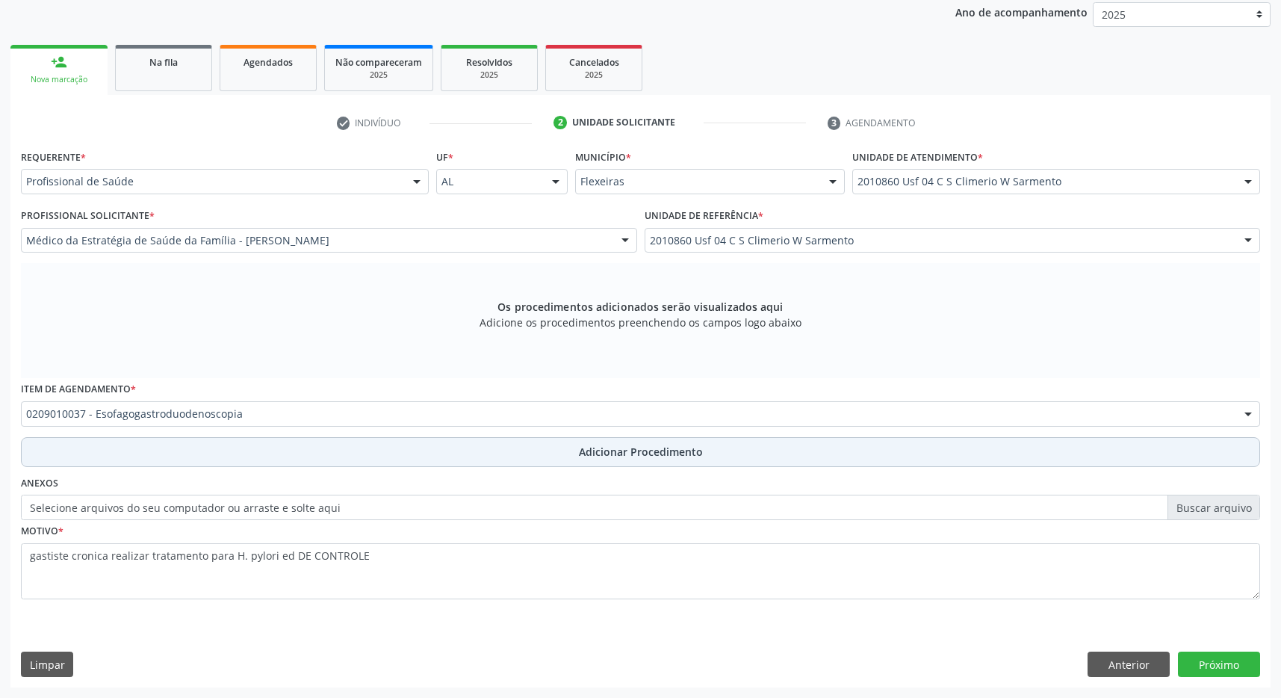
click at [646, 458] on span "Adicionar Procedimento" at bounding box center [641, 452] width 124 height 16
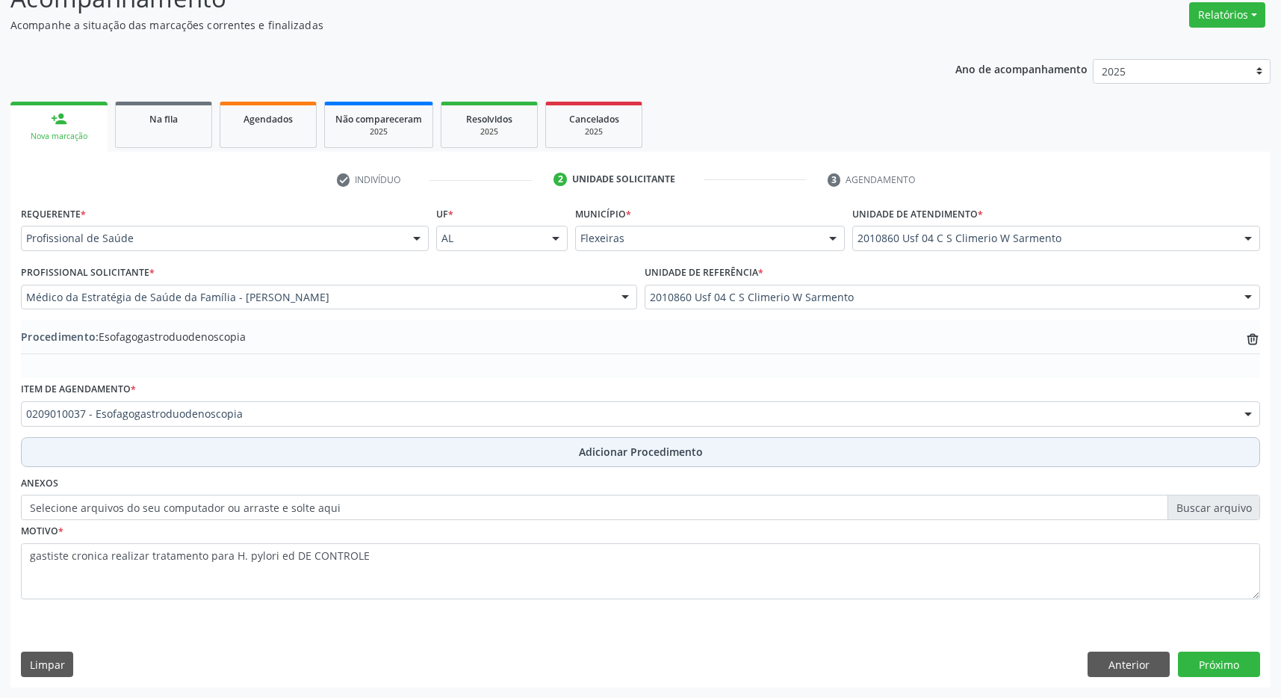
scroll to position [230, 0]
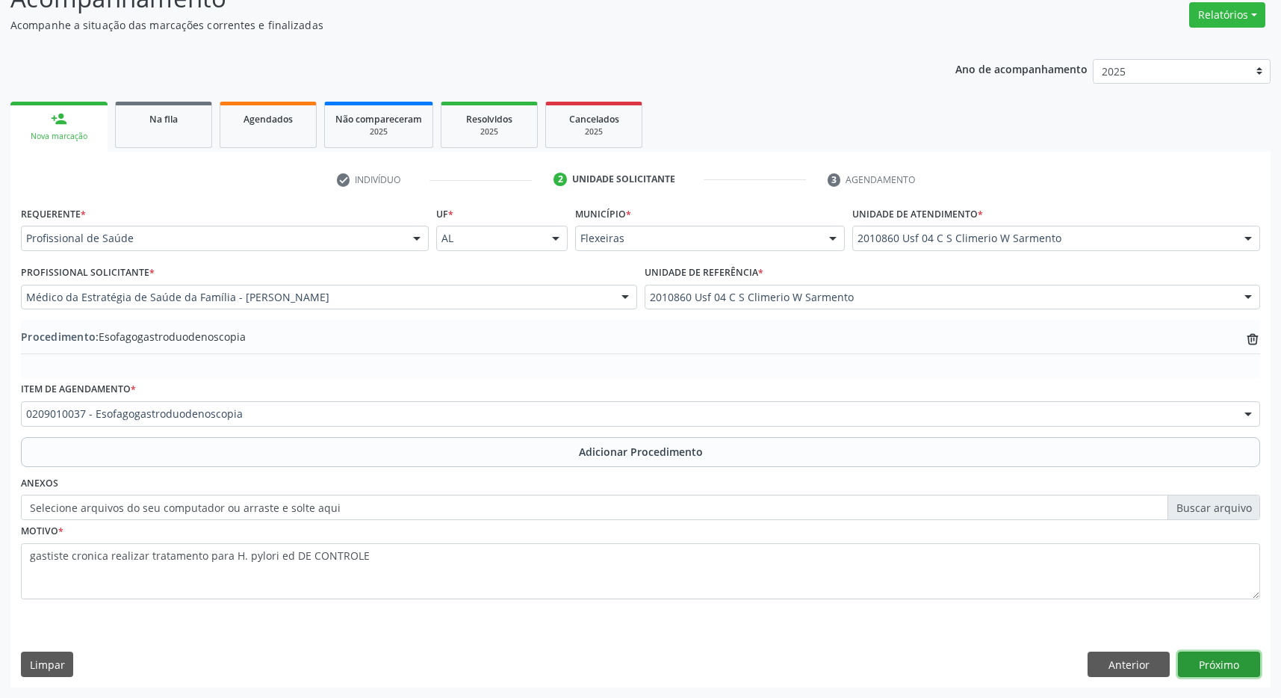
drag, startPoint x: 1222, startPoint y: 676, endPoint x: 1092, endPoint y: 649, distance: 133.6
click at [1222, 675] on button "Próximo" at bounding box center [1219, 664] width 82 height 25
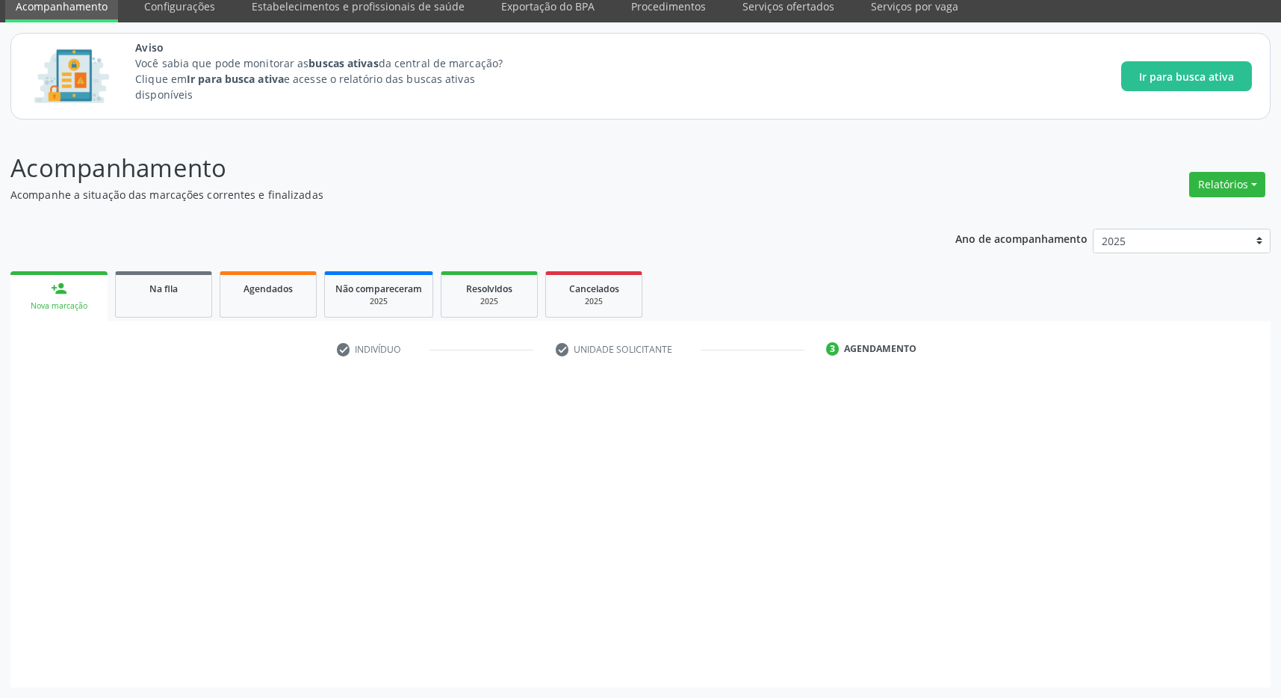
scroll to position [61, 0]
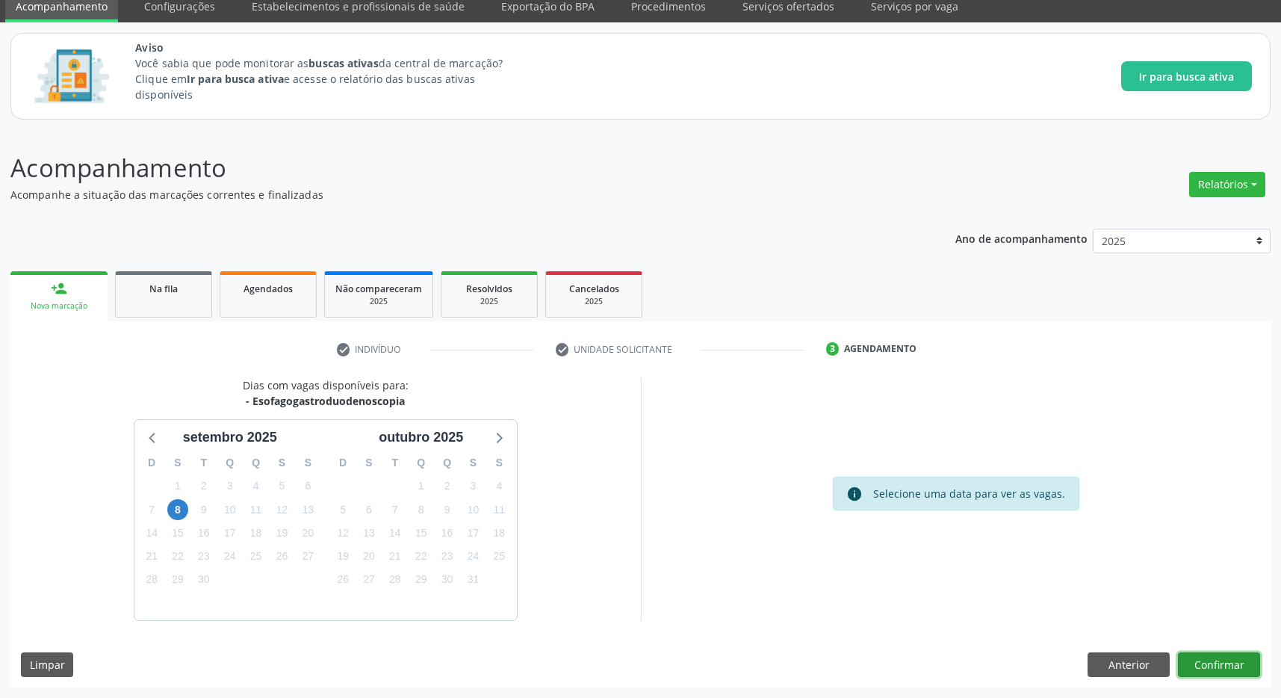
click at [1240, 658] on button "Confirmar" at bounding box center [1219, 664] width 82 height 25
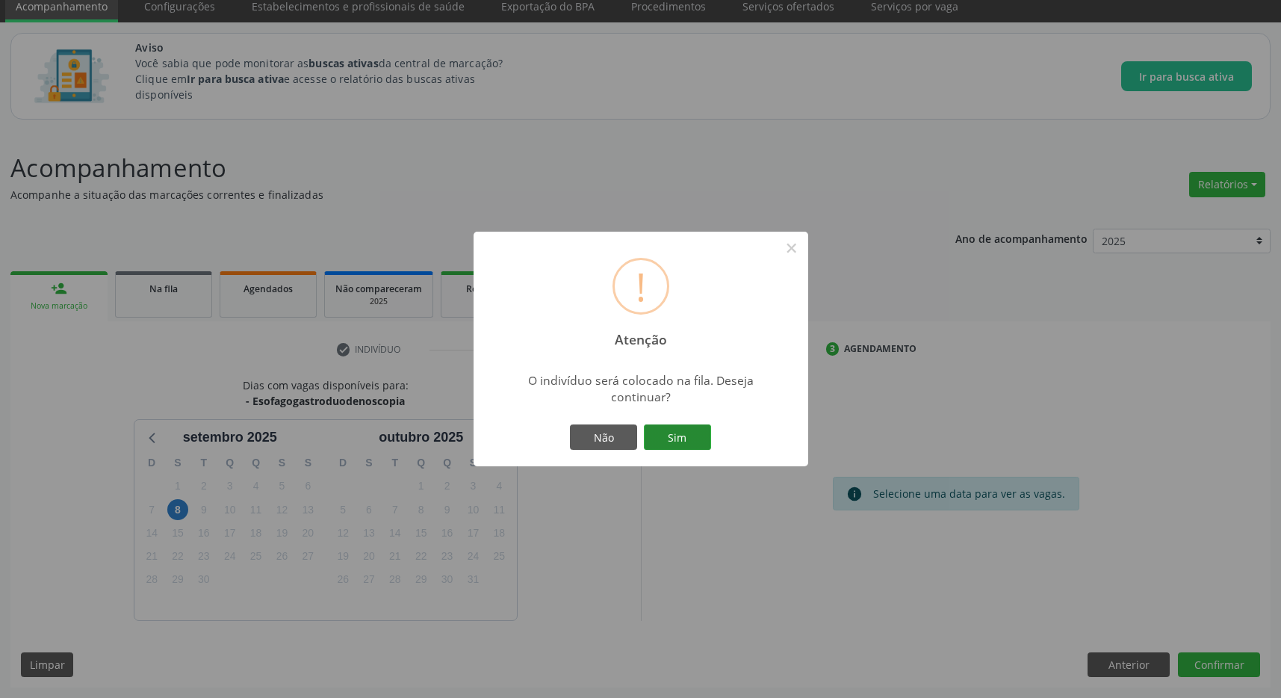
click at [687, 441] on button "Sim" at bounding box center [677, 436] width 67 height 25
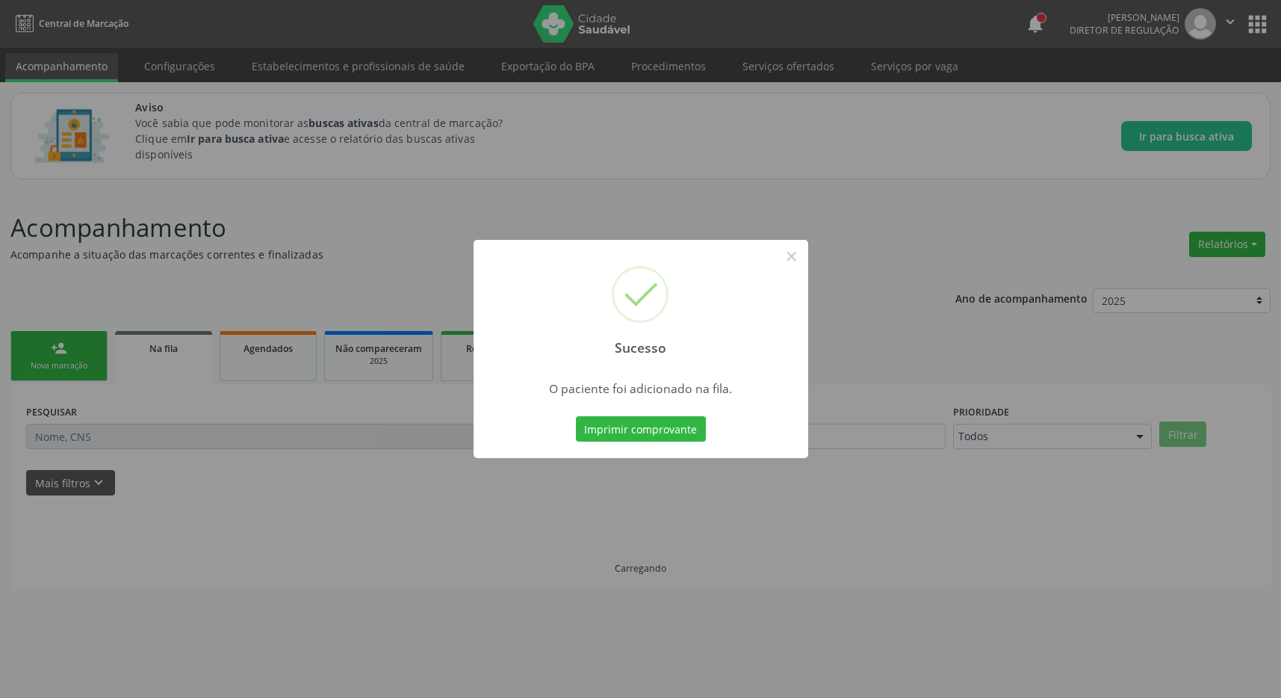
scroll to position [0, 0]
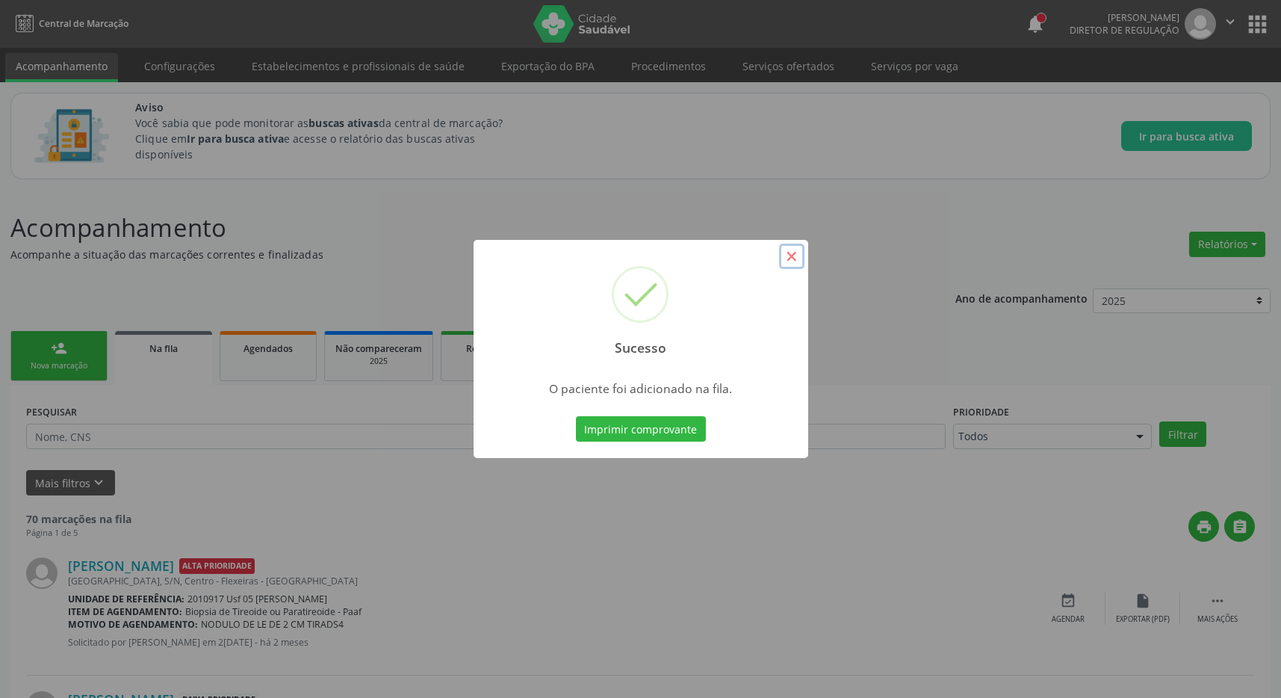
click at [791, 260] on button "×" at bounding box center [791, 256] width 25 height 25
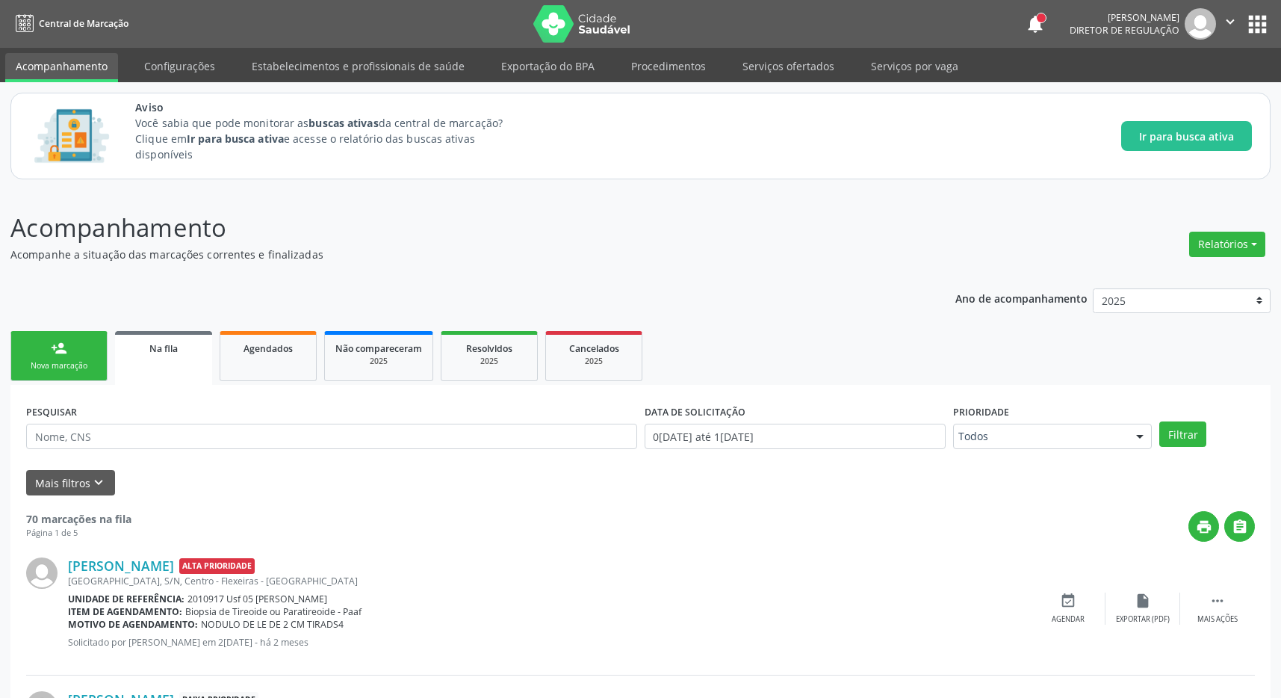
click at [1255, 22] on button "apps" at bounding box center [1258, 24] width 26 height 26
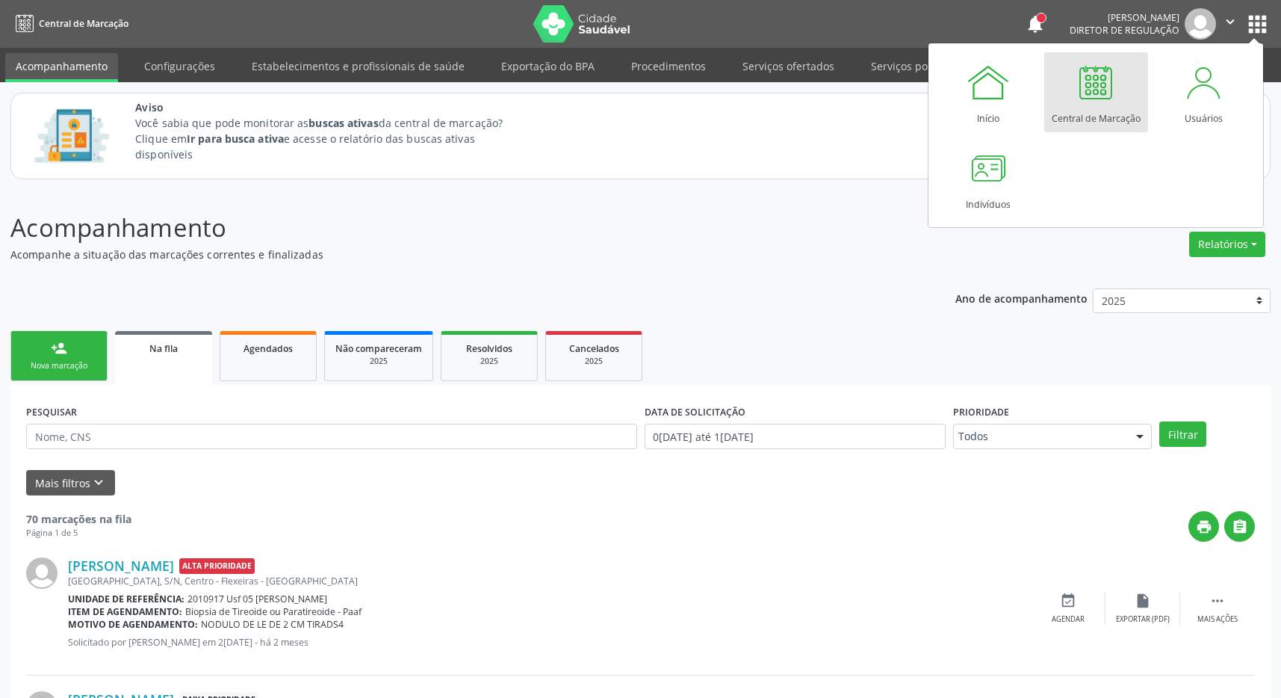
click at [1101, 67] on div at bounding box center [1096, 82] width 45 height 45
